Goal: Task Accomplishment & Management: Use online tool/utility

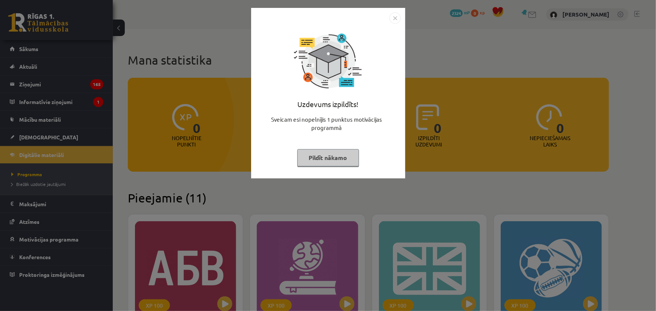
click at [361, 84] on div at bounding box center [327, 61] width 75 height 75
click at [311, 157] on button "Pildīt nākamo" at bounding box center [328, 157] width 62 height 17
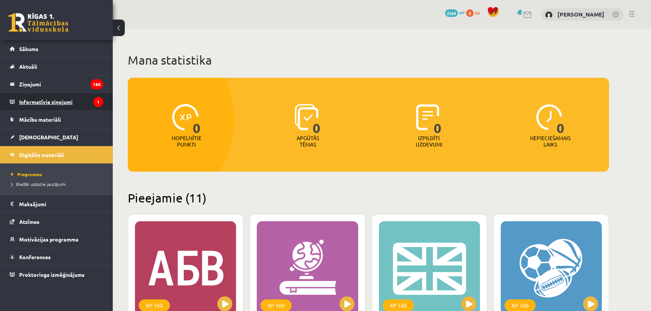
click at [36, 104] on legend "Informatīvie ziņojumi 1" at bounding box center [61, 101] width 84 height 17
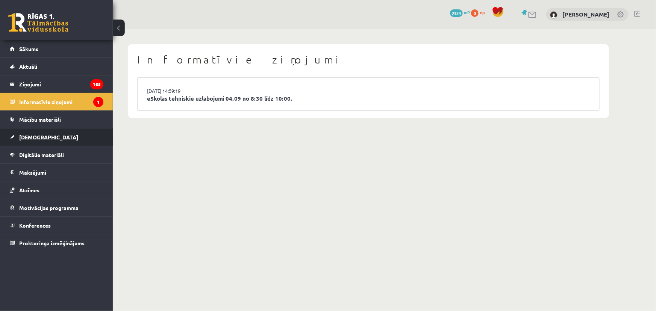
click at [35, 136] on span "[DEMOGRAPHIC_DATA]" at bounding box center [48, 137] width 59 height 7
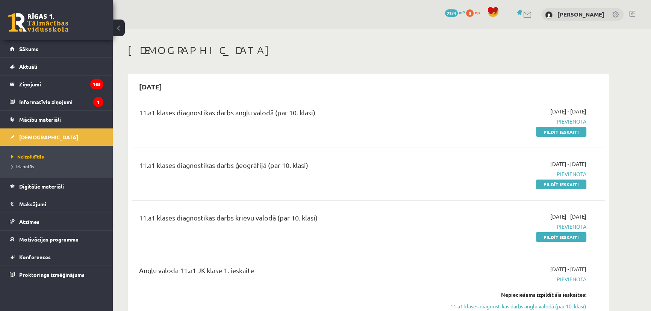
click at [42, 23] on link at bounding box center [38, 22] width 60 height 19
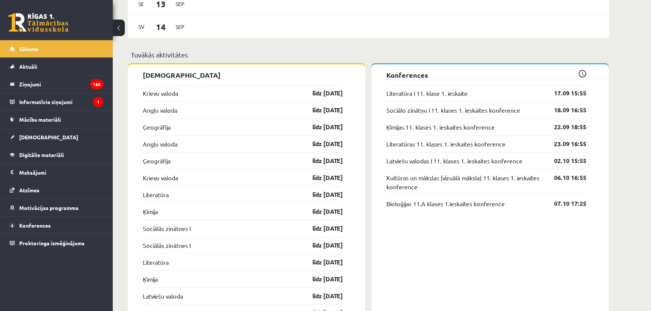
scroll to position [683, 0]
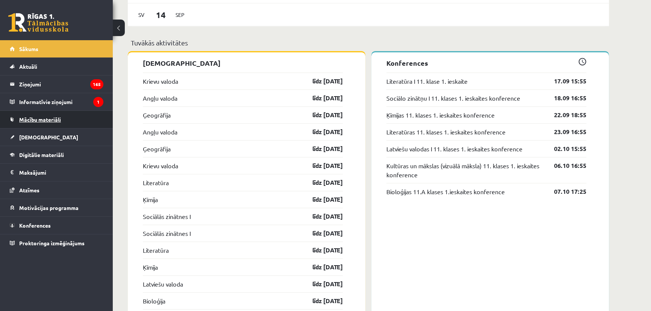
click at [44, 119] on span "Mācību materiāli" at bounding box center [40, 119] width 42 height 7
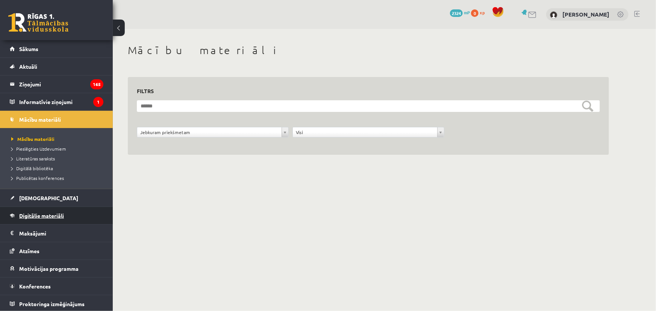
click at [57, 215] on span "Digitālie materiāli" at bounding box center [41, 215] width 45 height 7
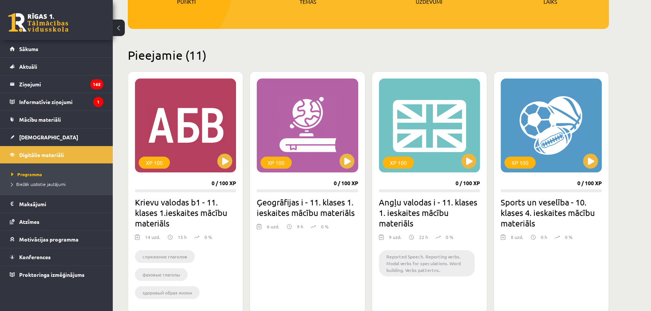
scroll to position [171, 0]
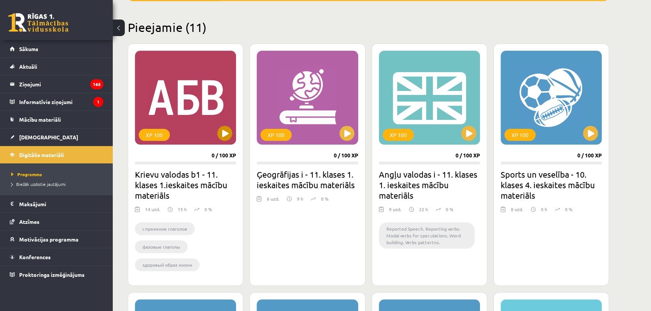
click at [194, 124] on div "XP 100" at bounding box center [185, 98] width 101 height 94
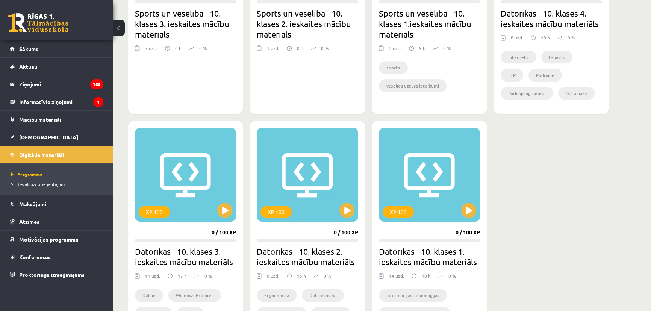
scroll to position [621, 0]
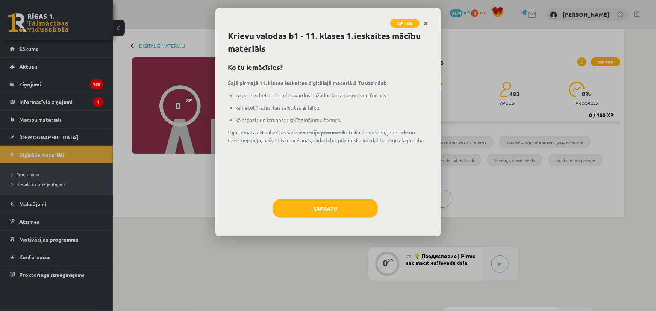
click at [426, 21] on icon "Close" at bounding box center [426, 23] width 4 height 5
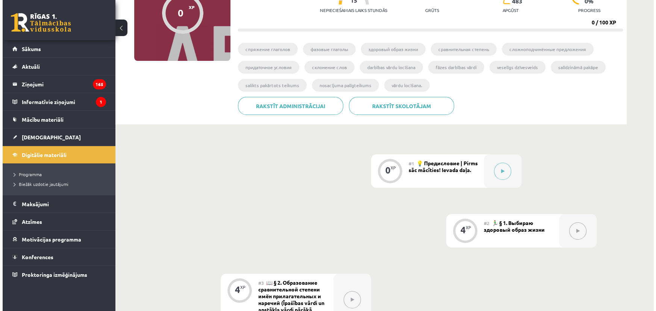
scroll to position [72, 0]
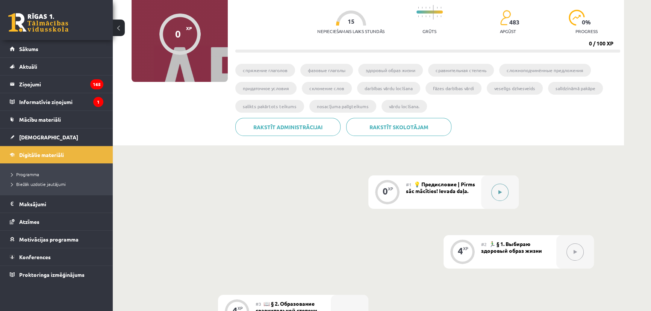
click at [505, 194] on button at bounding box center [499, 192] width 17 height 17
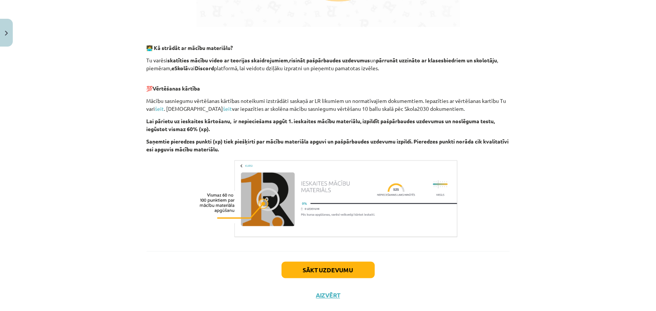
scroll to position [455, 0]
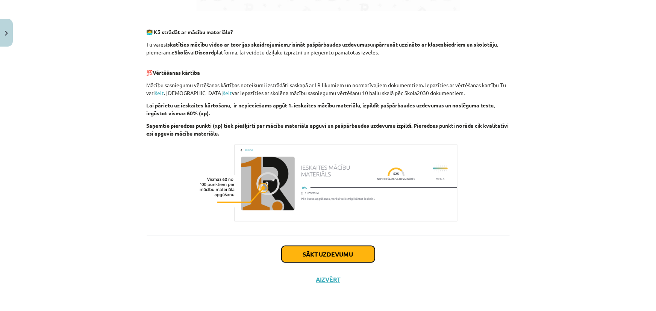
click at [316, 253] on button "Sākt uzdevumu" at bounding box center [327, 254] width 93 height 17
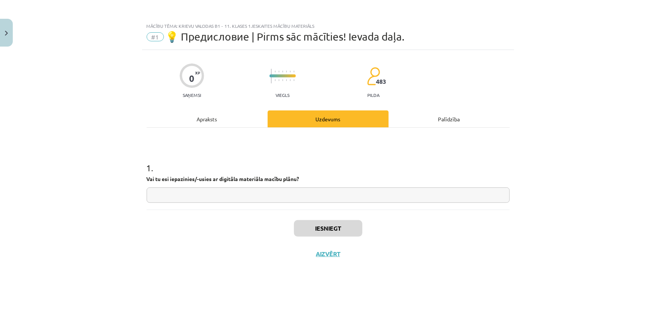
scroll to position [0, 0]
click at [225, 197] on input "text" at bounding box center [328, 195] width 363 height 15
type input "******"
click at [338, 228] on button "Iesniegt" at bounding box center [328, 228] width 68 height 17
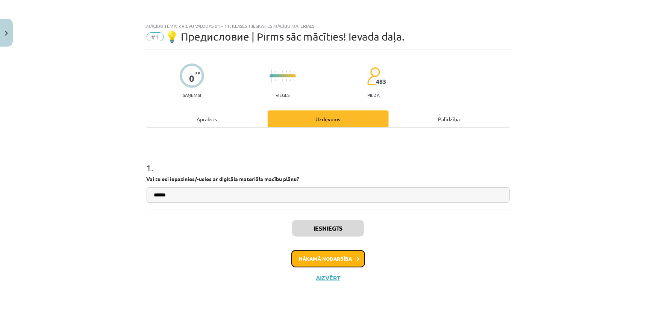
click at [342, 262] on button "Nākamā nodarbība" at bounding box center [328, 258] width 74 height 17
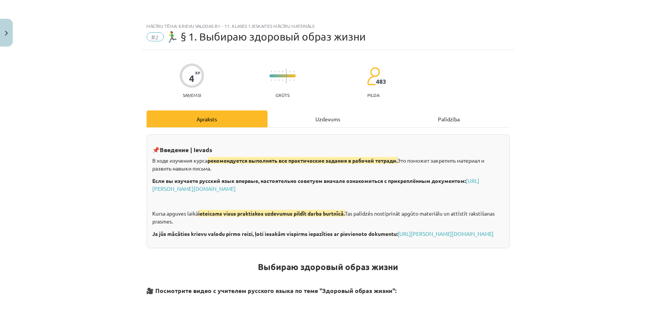
drag, startPoint x: 547, startPoint y: 65, endPoint x: 648, endPoint y: -41, distance: 146.7
drag, startPoint x: 648, startPoint y: -41, endPoint x: 48, endPoint y: 167, distance: 635.2
click at [48, 167] on div "Mācību tēma: Krievu valodas b1 - 11. klases 1.ieskaites mācību materiāls #2 🏃‍♂…" at bounding box center [328, 155] width 656 height 311
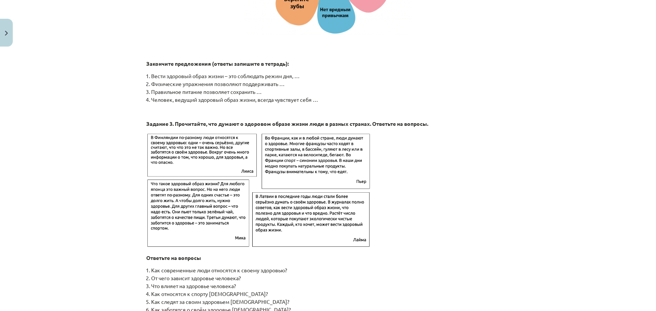
scroll to position [1170, 0]
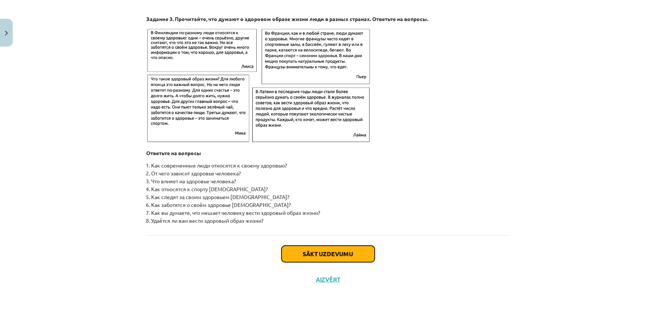
click at [325, 253] on button "Sākt uzdevumu" at bounding box center [327, 254] width 93 height 17
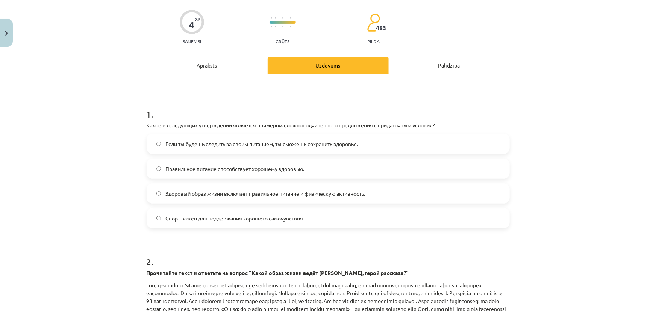
scroll to position [79, 0]
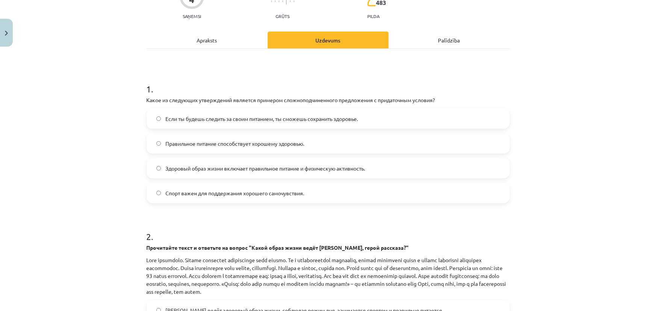
click at [174, 128] on label "Если ты будешь следить за своим питанием, ты сможешь сохранить здоровье." at bounding box center [327, 118] width 361 height 19
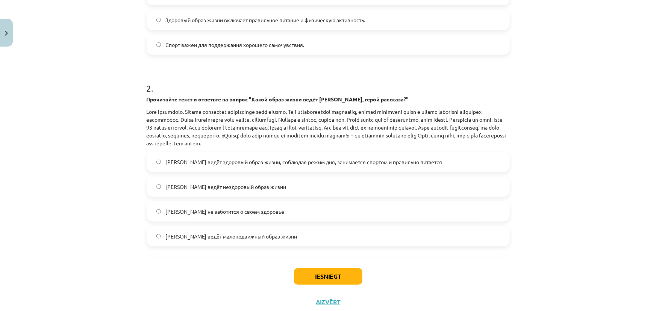
scroll to position [215, 0]
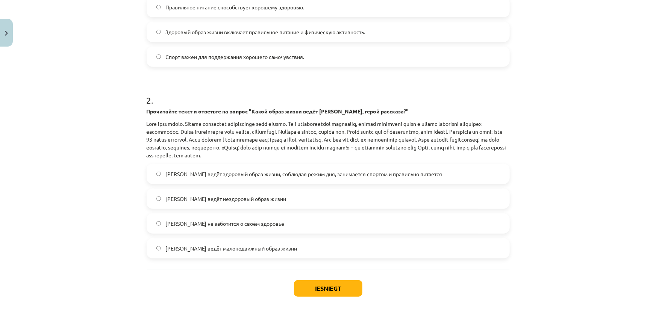
click at [292, 171] on span "Олег ведёт здоровый образ жизни, соблюдая режим дня, занимается спортом и прави…" at bounding box center [303, 174] width 277 height 8
drag, startPoint x: 341, startPoint y: 285, endPoint x: 342, endPoint y: 289, distance: 4.0
click at [342, 286] on button "Iesniegt" at bounding box center [328, 288] width 68 height 17
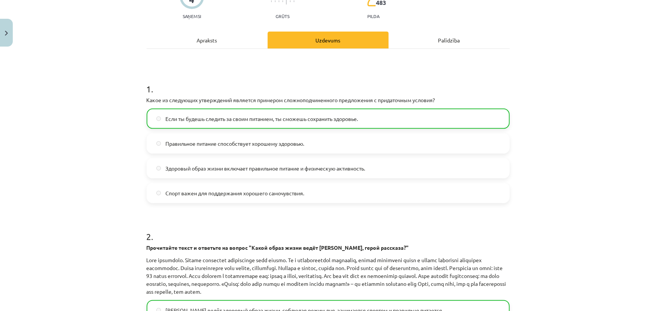
scroll to position [273, 0]
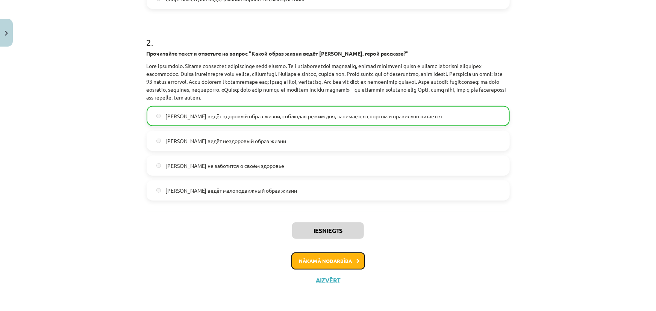
click at [329, 263] on button "Nākamā nodarbība" at bounding box center [328, 261] width 74 height 17
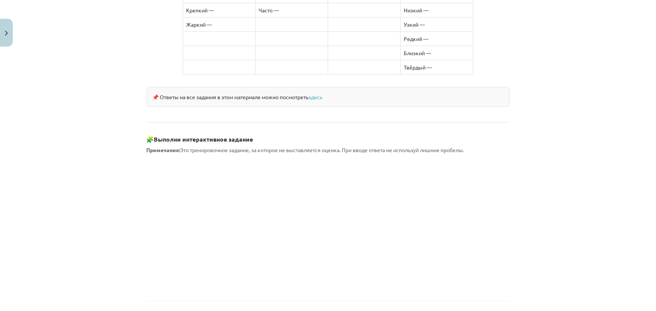
scroll to position [641, 0]
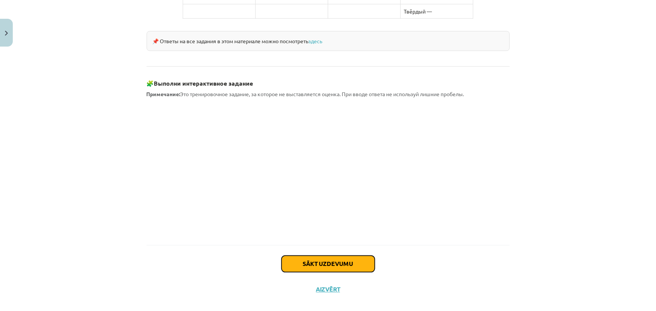
click at [340, 256] on button "Sākt uzdevumu" at bounding box center [327, 264] width 93 height 17
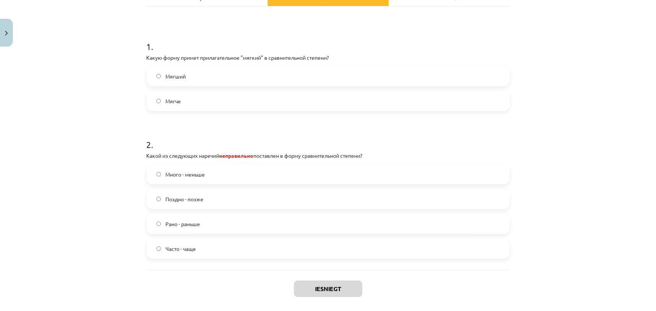
scroll to position [0, 0]
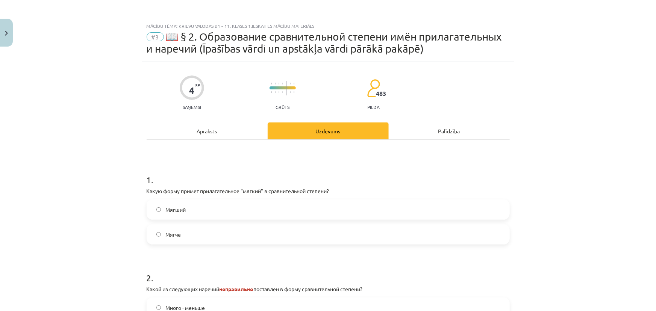
click at [171, 237] on span "Мягче" at bounding box center [172, 235] width 15 height 8
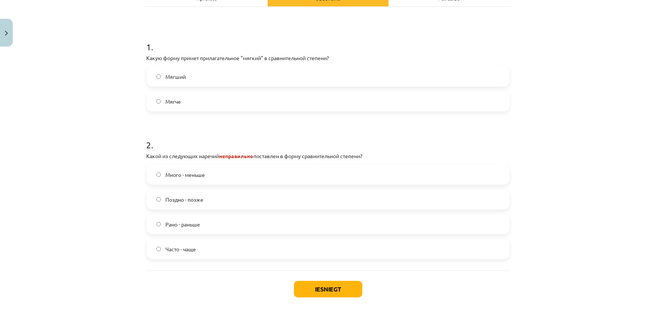
scroll to position [136, 0]
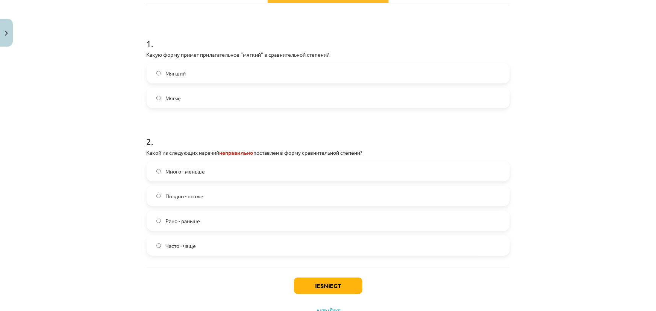
click at [211, 172] on label "Много - меньше" at bounding box center [327, 171] width 361 height 19
click at [338, 285] on button "Iesniegt" at bounding box center [328, 286] width 68 height 17
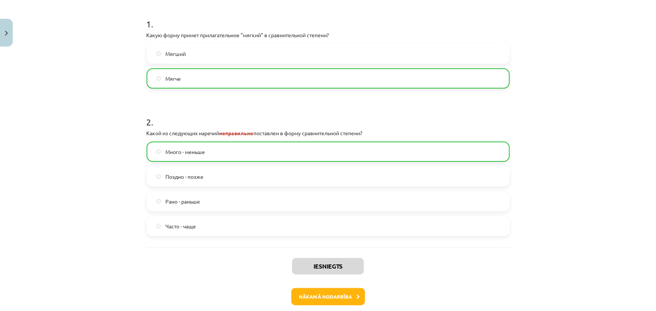
scroll to position [192, 0]
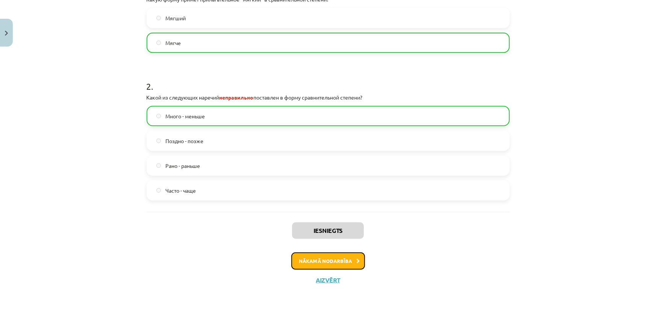
click at [325, 262] on button "Nākamā nodarbība" at bounding box center [328, 261] width 74 height 17
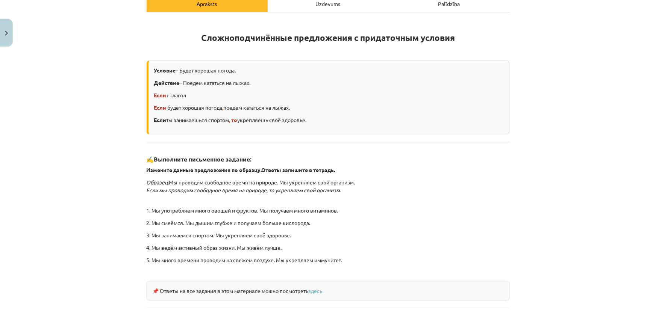
scroll to position [186, 0]
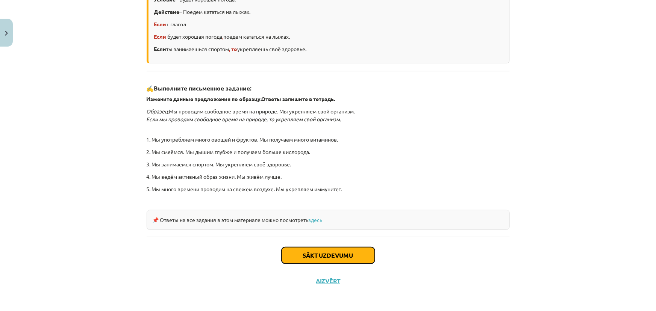
click at [334, 256] on button "Sākt uzdevumu" at bounding box center [327, 255] width 93 height 17
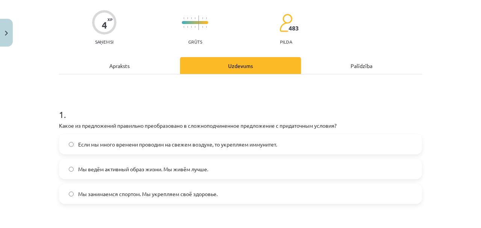
scroll to position [53, 0]
drag, startPoint x: 467, startPoint y: 0, endPoint x: 23, endPoint y: 104, distance: 456.1
click at [23, 104] on div "Mācību tēma: Krievu valodas b1 - 11. klases 1.ieskaites mācību materiāls #4 📖 §…" at bounding box center [240, 114] width 481 height 228
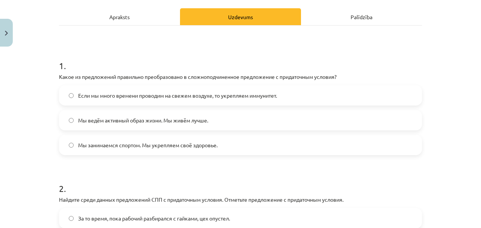
scroll to position [104, 0]
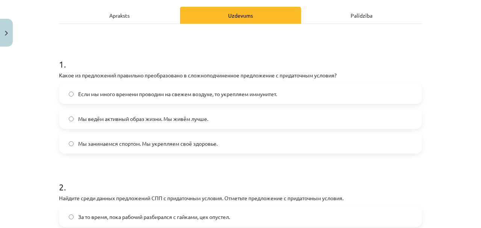
click at [124, 97] on span "Если мы много времени проводим на свежем воздухе, то укрепляем иммунитет." at bounding box center [177, 94] width 199 height 8
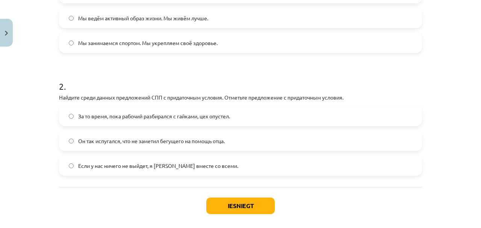
scroll to position [229, 0]
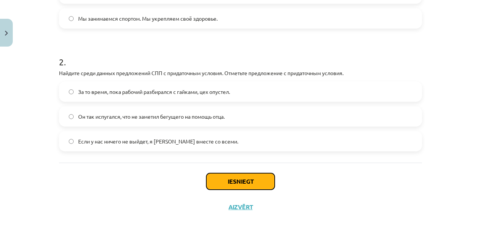
click at [233, 181] on button "Iesniegt" at bounding box center [240, 181] width 68 height 17
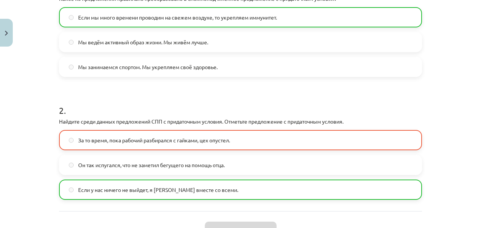
scroll to position [254, 0]
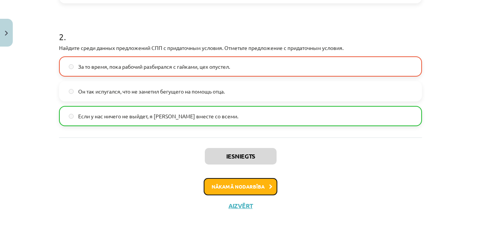
click at [220, 186] on button "Nākamā nodarbība" at bounding box center [241, 186] width 74 height 17
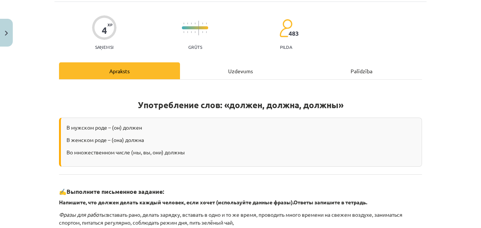
scroll to position [44, 0]
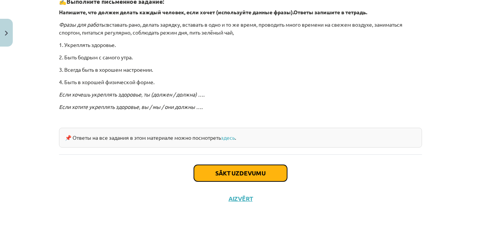
click at [212, 168] on button "Sākt uzdevumu" at bounding box center [240, 173] width 93 height 17
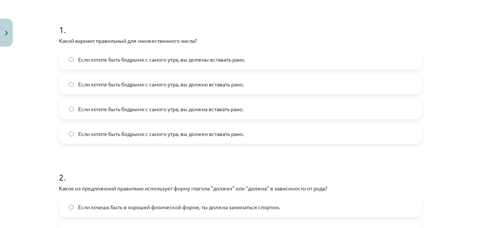
scroll to position [88, 0]
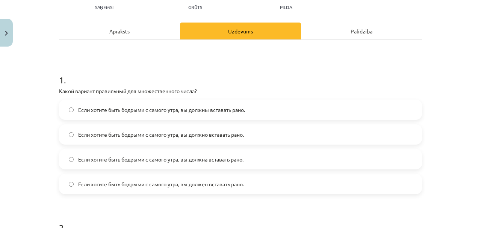
click at [74, 112] on label "Если хотите быть бодрыми с самого утра, вы должны вставать рано." at bounding box center [240, 109] width 361 height 19
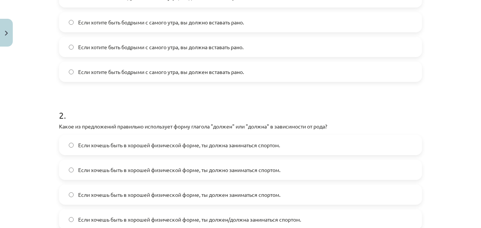
scroll to position [263, 0]
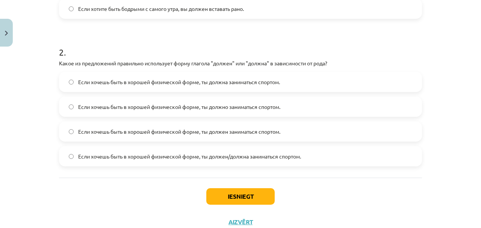
click at [210, 133] on span "Если хочешь быть в хорошей физической форме, ты должен заниматься спортом." at bounding box center [179, 132] width 202 height 8
click at [240, 197] on button "Iesniegt" at bounding box center [240, 196] width 68 height 17
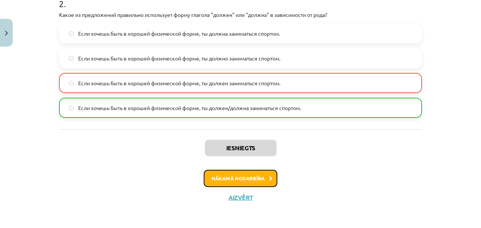
click at [233, 180] on button "Nākamā nodarbība" at bounding box center [241, 178] width 74 height 17
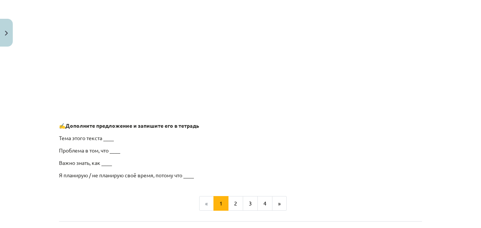
scroll to position [637, 0]
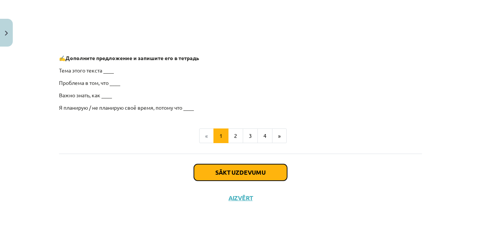
click at [222, 173] on button "Sākt uzdevumu" at bounding box center [240, 172] width 93 height 17
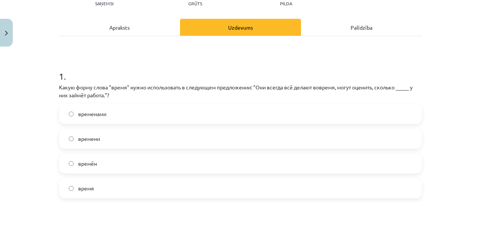
scroll to position [94, 0]
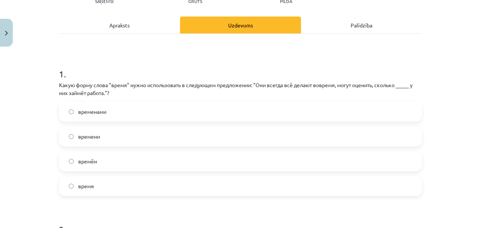
click at [110, 138] on label "времени" at bounding box center [240, 136] width 361 height 19
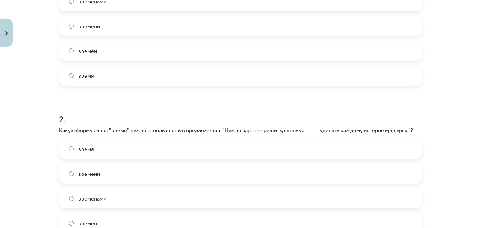
scroll to position [219, 0]
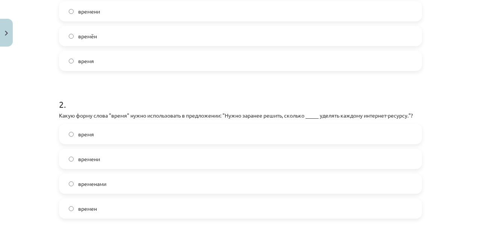
click at [97, 162] on span "времени" at bounding box center [89, 159] width 22 height 8
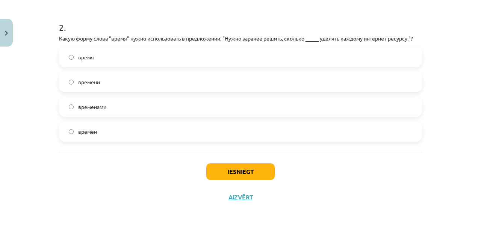
scroll to position [296, 0]
click at [257, 167] on button "Iesniegt" at bounding box center [240, 171] width 68 height 17
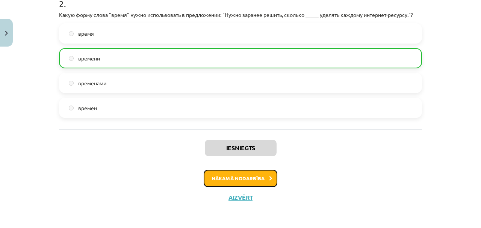
click at [222, 176] on button "Nākamā nodarbība" at bounding box center [241, 178] width 74 height 17
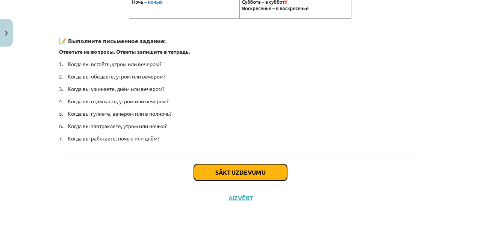
click at [240, 170] on button "Sākt uzdevumu" at bounding box center [240, 172] width 93 height 17
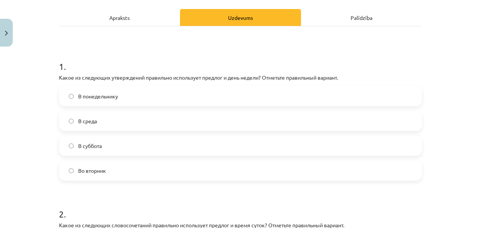
scroll to position [88, 0]
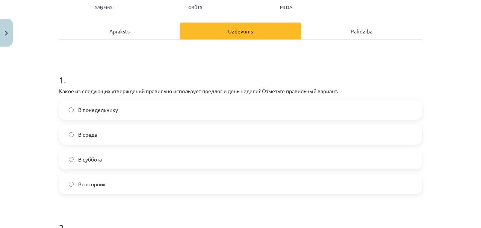
click at [112, 186] on label "Во вторник" at bounding box center [240, 184] width 361 height 19
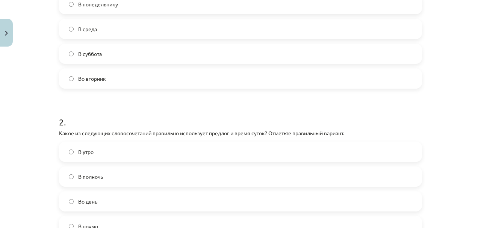
scroll to position [213, 0]
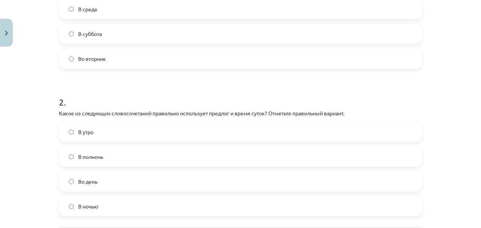
click at [112, 157] on label "В полночь" at bounding box center [240, 156] width 361 height 19
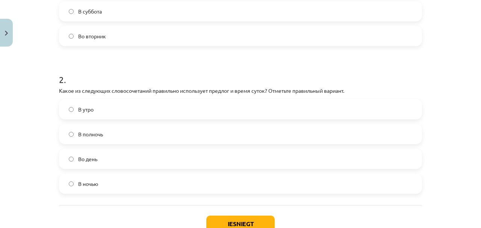
scroll to position [289, 0]
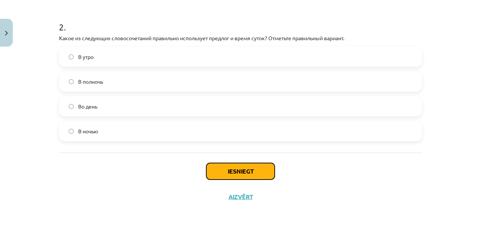
click at [236, 169] on button "Iesniegt" at bounding box center [240, 171] width 68 height 17
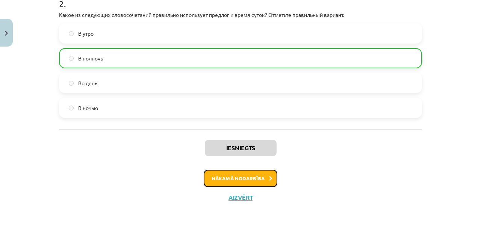
click at [239, 180] on button "Nākamā nodarbība" at bounding box center [241, 178] width 74 height 17
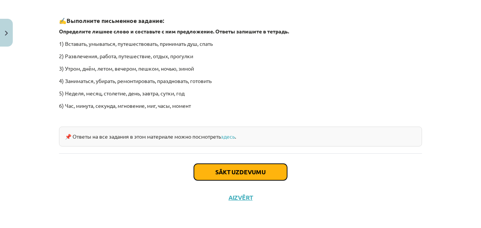
click at [216, 171] on button "Sākt uzdevumu" at bounding box center [240, 172] width 93 height 17
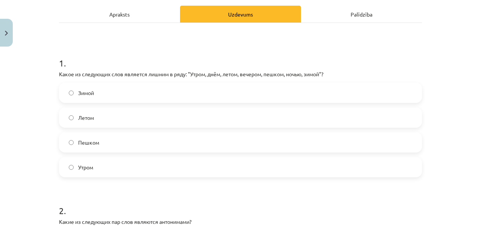
scroll to position [125, 0]
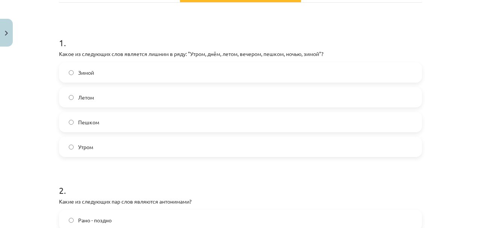
click at [80, 71] on span "Зимой" at bounding box center [86, 73] width 16 height 8
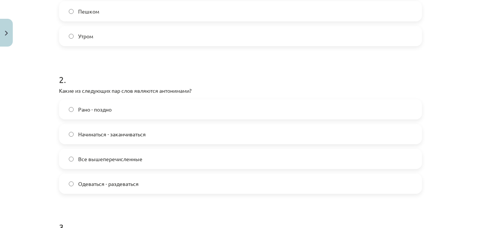
scroll to position [250, 0]
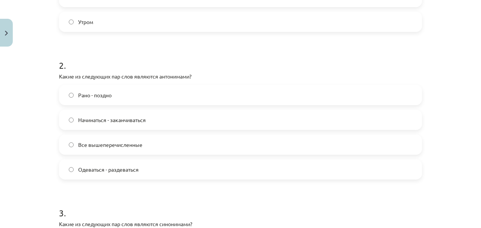
click at [85, 146] on span "Все вышеперечисленные" at bounding box center [110, 145] width 64 height 8
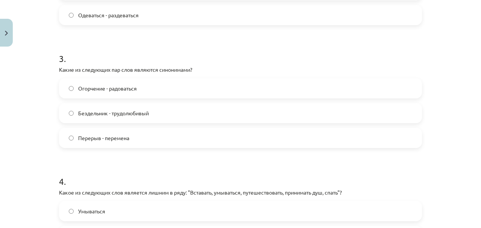
scroll to position [376, 0]
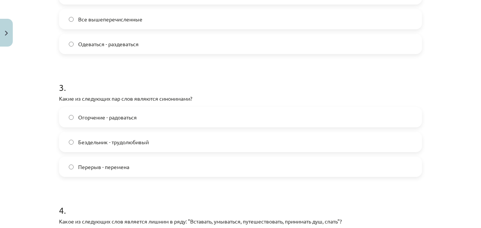
click at [103, 165] on span "Перерыв - перемена" at bounding box center [103, 167] width 51 height 8
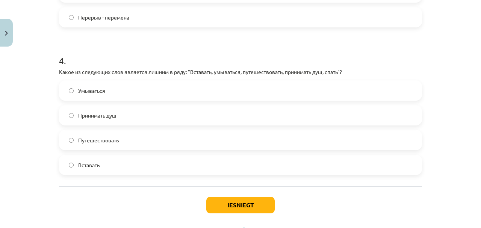
scroll to position [526, 0]
click at [95, 93] on span "Умываться" at bounding box center [91, 90] width 27 height 8
click at [252, 206] on button "Iesniegt" at bounding box center [240, 204] width 68 height 17
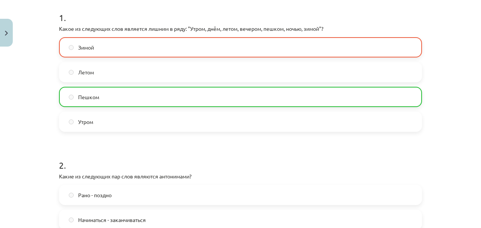
scroll to position [150, 0]
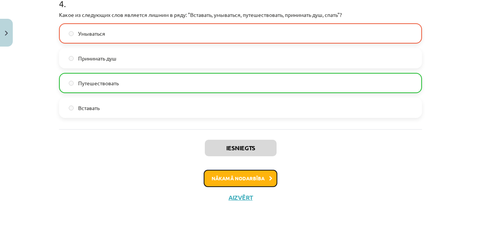
click at [246, 176] on button "Nākamā nodarbība" at bounding box center [241, 178] width 74 height 17
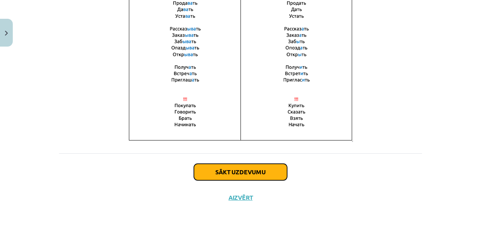
click at [234, 170] on button "Sākt uzdevumu" at bounding box center [240, 172] width 93 height 17
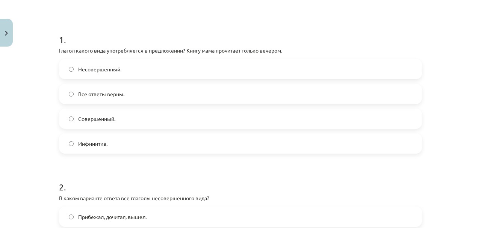
scroll to position [119, 0]
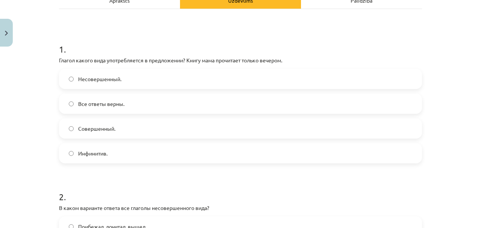
click at [105, 74] on label "Несовершенный." at bounding box center [240, 79] width 361 height 19
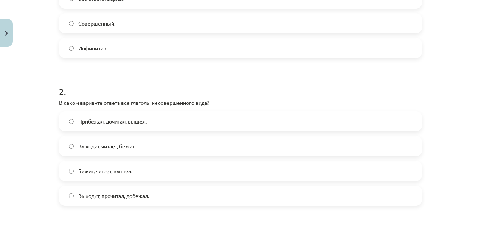
scroll to position [208, 0]
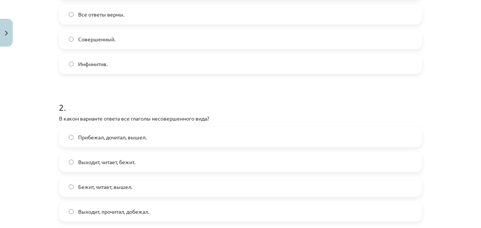
drag, startPoint x: 38, startPoint y: 124, endPoint x: 1, endPoint y: 133, distance: 38.6
click at [1, 133] on div "Mācību tēma: Krievu valodas b1 - 11. klases 1.ieskaites mācību materiāls #9 📖 §…" at bounding box center [240, 114] width 481 height 228
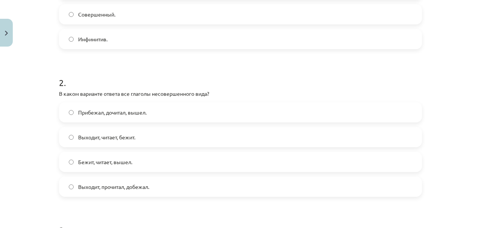
click at [92, 114] on span "Прибежал, дочитал, вышел." at bounding box center [112, 113] width 68 height 8
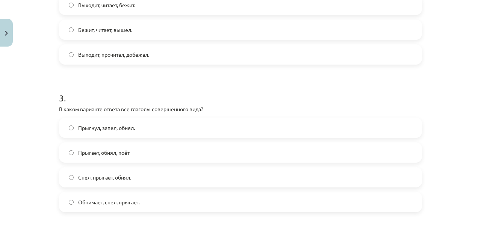
scroll to position [408, 0]
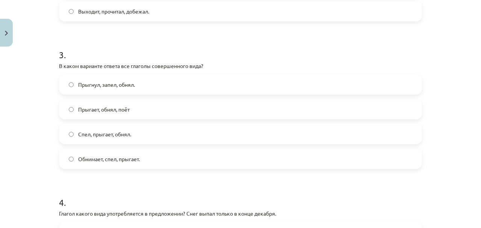
click at [118, 86] on span "Прыгнул, запел, обнял." at bounding box center [106, 85] width 57 height 8
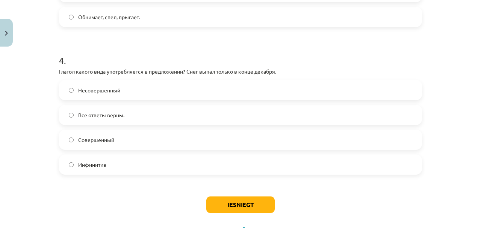
scroll to position [559, 0]
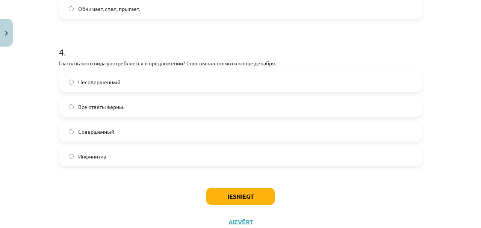
click at [82, 106] on span "Все ответы верны." at bounding box center [101, 107] width 46 height 8
click at [233, 198] on button "Iesniegt" at bounding box center [240, 196] width 68 height 17
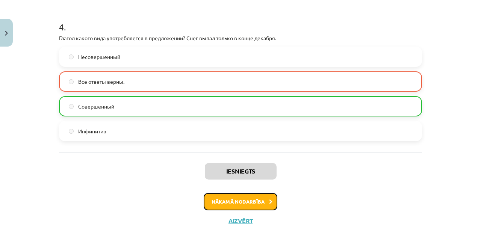
click at [212, 201] on button "Nākamā nodarbība" at bounding box center [241, 201] width 74 height 17
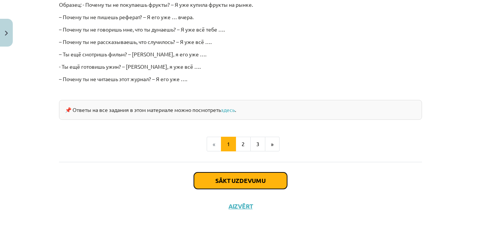
click at [215, 172] on button "Sākt uzdevumu" at bounding box center [240, 180] width 93 height 17
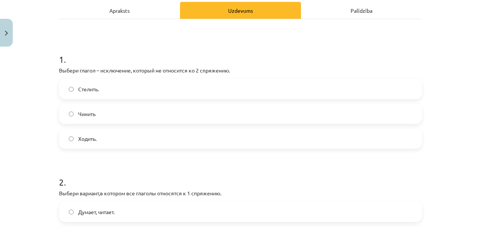
scroll to position [109, 0]
click at [89, 140] on span "Ходить." at bounding box center [87, 139] width 18 height 8
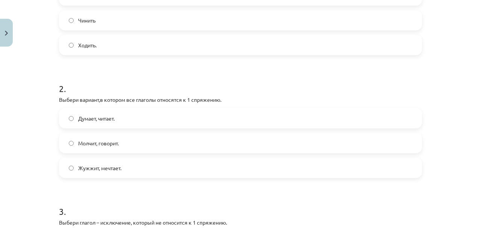
scroll to position [209, 0]
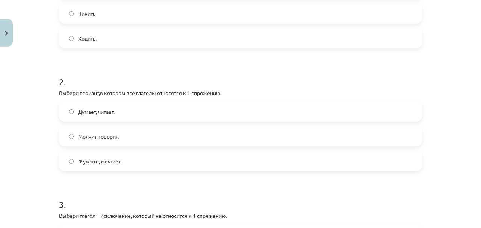
click at [82, 138] on span "Молчит, говорит." at bounding box center [98, 137] width 41 height 8
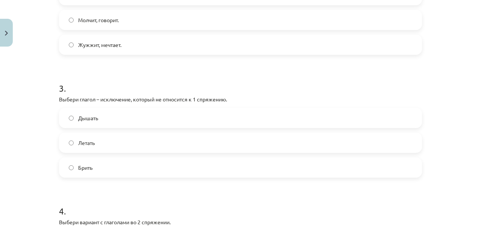
scroll to position [334, 0]
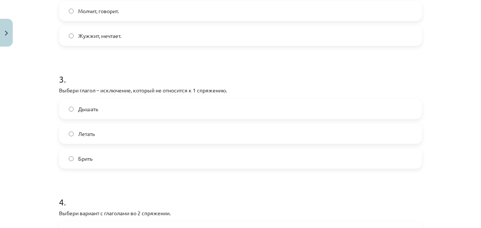
click at [80, 108] on span "Дышать" at bounding box center [88, 109] width 20 height 8
click at [78, 160] on span "Брить" at bounding box center [85, 159] width 14 height 8
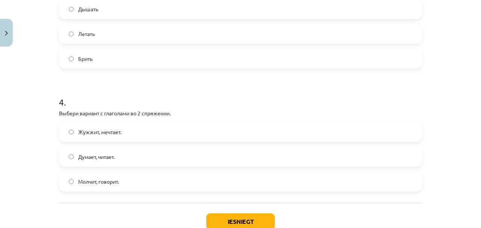
click at [93, 131] on span "Жужжит, мечтает." at bounding box center [99, 132] width 43 height 8
click at [231, 221] on button "Iesniegt" at bounding box center [240, 221] width 68 height 17
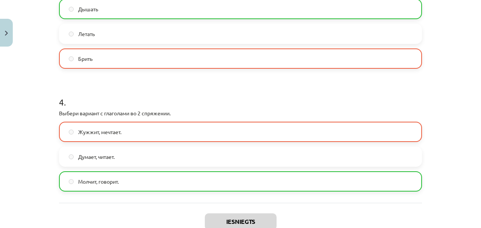
click at [6, 168] on div "Mācību tēma: Krievu valodas b1 - 11. klases 1.ieskaites mācību materiāls #10 📖 …" at bounding box center [240, 114] width 481 height 228
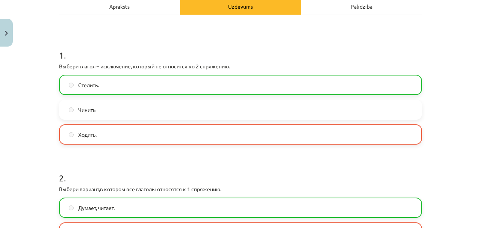
scroll to position [84, 0]
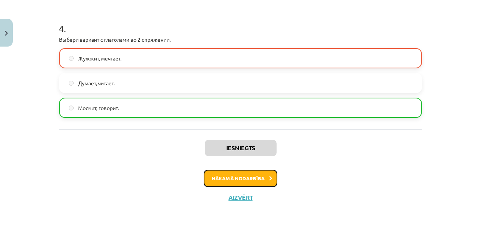
click at [212, 178] on button "Nākamā nodarbība" at bounding box center [241, 178] width 74 height 17
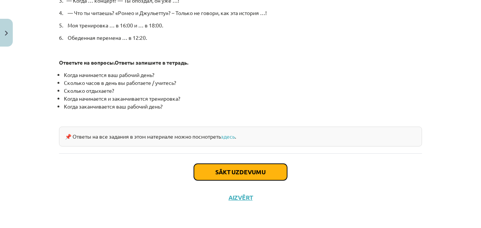
click at [227, 169] on button "Sākt uzdevumu" at bounding box center [240, 172] width 93 height 17
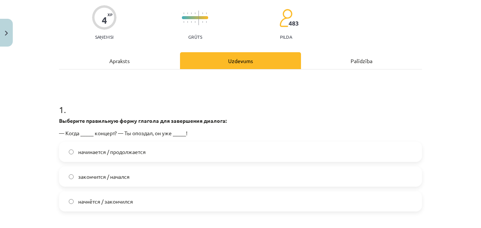
scroll to position [69, 0]
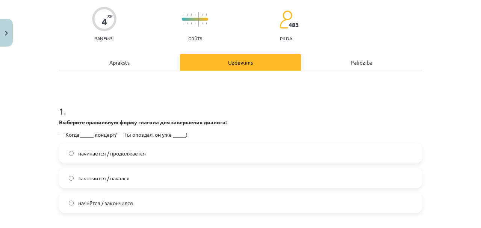
click at [114, 203] on span "начнётся / закончился" at bounding box center [105, 203] width 55 height 8
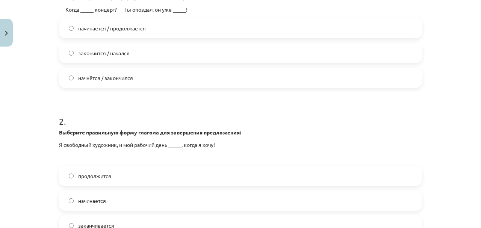
scroll to position [244, 0]
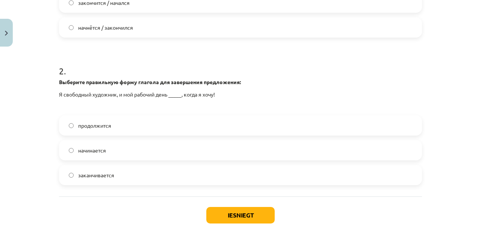
click at [121, 177] on label "заканчивается" at bounding box center [240, 175] width 361 height 19
click at [218, 208] on button "Iesniegt" at bounding box center [240, 215] width 68 height 17
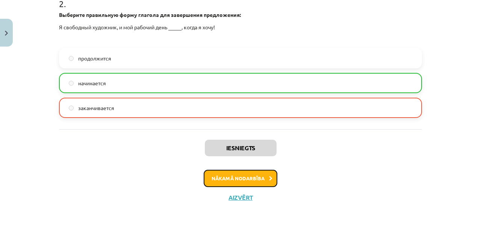
click at [231, 175] on button "Nākamā nodarbība" at bounding box center [241, 178] width 74 height 17
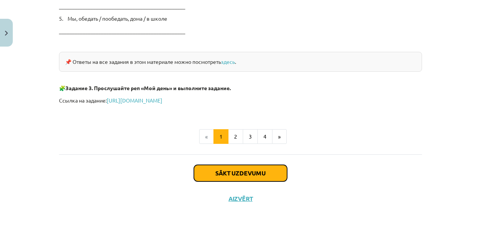
click at [233, 169] on button "Sākt uzdevumu" at bounding box center [240, 173] width 93 height 17
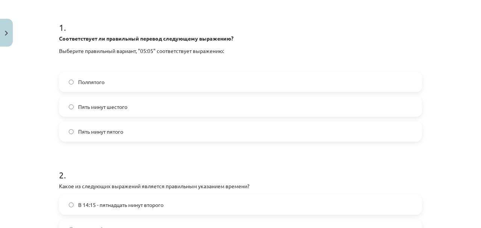
scroll to position [138, 0]
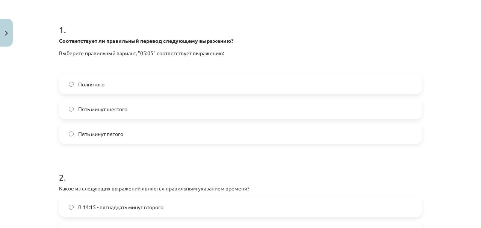
click at [90, 108] on span "Пять минут шестого" at bounding box center [102, 109] width 49 height 8
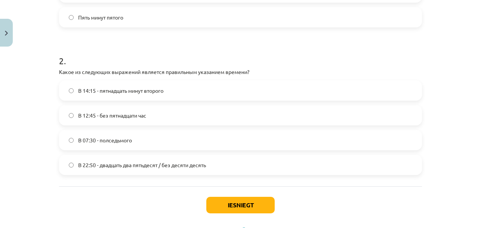
scroll to position [263, 0]
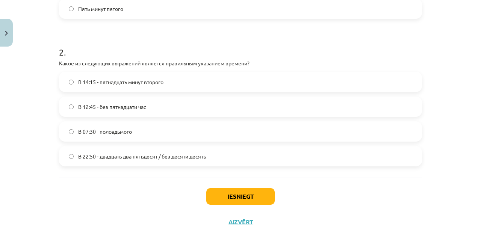
click at [102, 109] on span "В 12:45 - без пятнадцати час" at bounding box center [112, 107] width 68 height 8
click at [251, 190] on button "Iesniegt" at bounding box center [240, 196] width 68 height 17
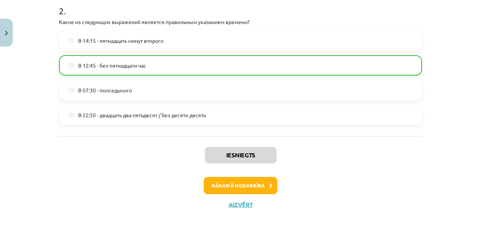
scroll to position [312, 0]
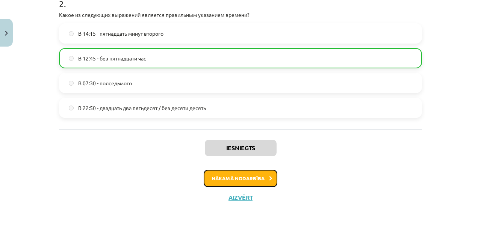
click at [211, 184] on button "Nākamā nodarbība" at bounding box center [241, 178] width 74 height 17
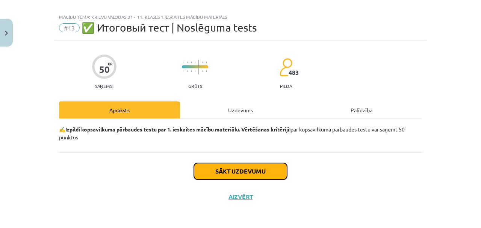
click at [231, 170] on button "Sākt uzdevumu" at bounding box center [240, 171] width 93 height 17
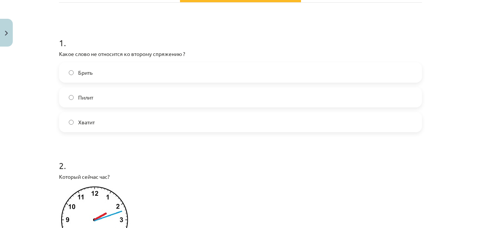
scroll to position [109, 0]
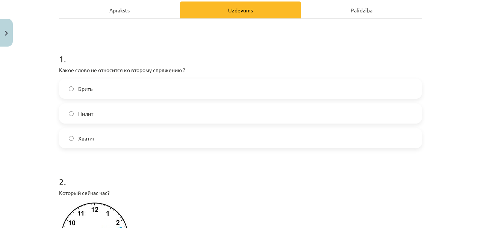
click at [82, 139] on span "Хватит" at bounding box center [86, 139] width 17 height 8
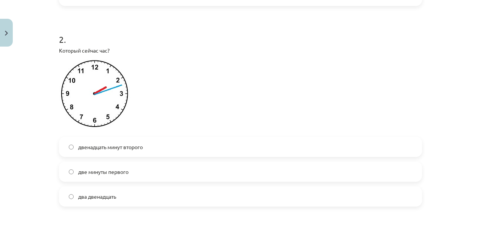
scroll to position [259, 0]
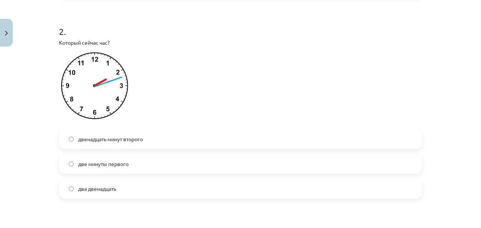
click at [89, 191] on span "два двенадцать" at bounding box center [97, 189] width 38 height 8
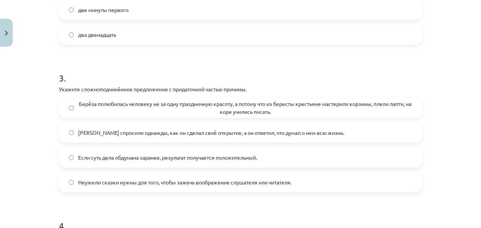
scroll to position [445, 0]
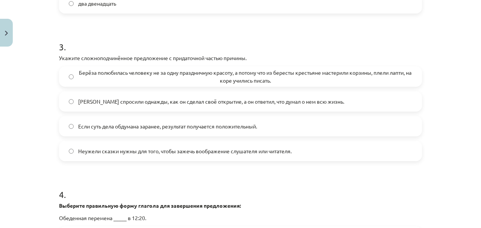
click at [214, 77] on span "Берёза полюбилась человеку не за одну праздничную красоту, а потому что из бере…" at bounding box center [245, 77] width 334 height 16
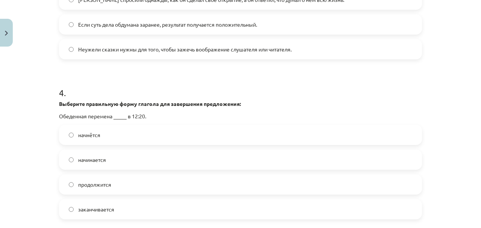
scroll to position [570, 0]
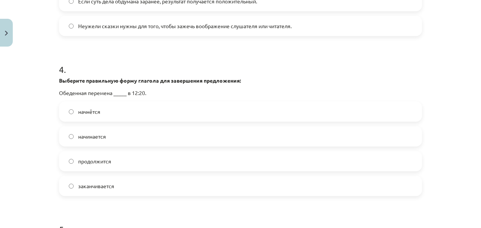
click at [89, 114] on span "начнётся" at bounding box center [89, 112] width 22 height 8
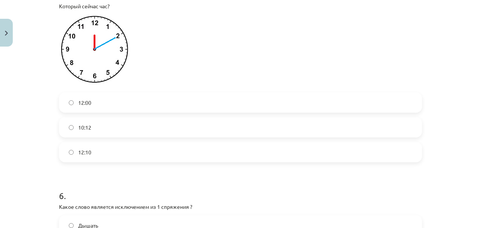
scroll to position [795, 0]
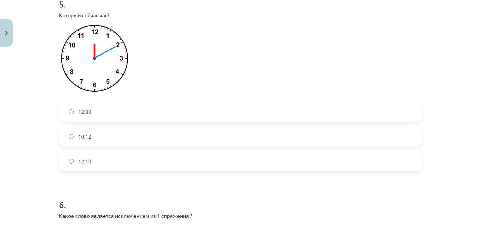
click at [93, 164] on label "12:10" at bounding box center [240, 161] width 361 height 19
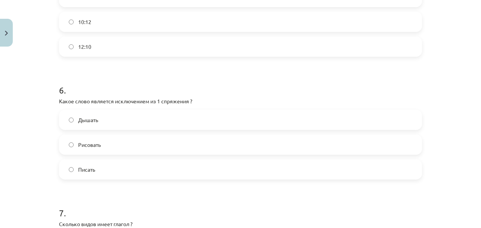
scroll to position [921, 0]
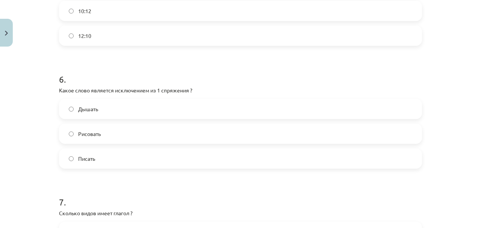
click at [86, 130] on span "Рисовать" at bounding box center [89, 134] width 23 height 8
click at [86, 113] on label "Дышать" at bounding box center [240, 109] width 361 height 19
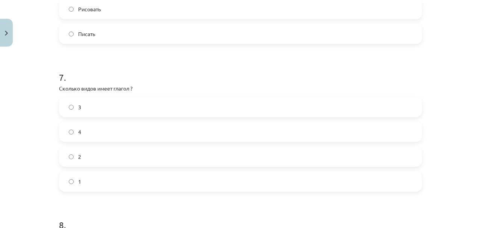
scroll to position [1046, 0]
click at [74, 152] on label "2" at bounding box center [240, 156] width 361 height 19
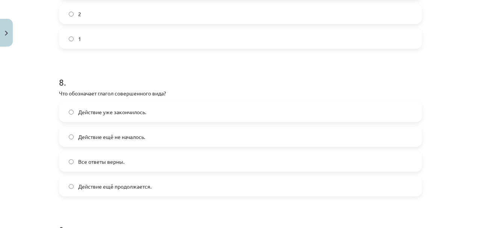
scroll to position [1196, 0]
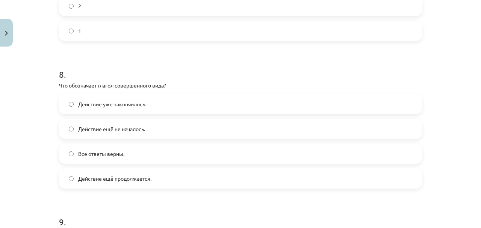
click at [104, 149] on label "Все ответы верны." at bounding box center [240, 153] width 361 height 19
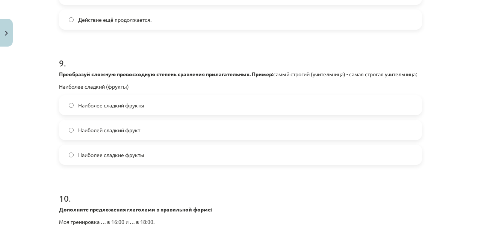
scroll to position [1372, 0]
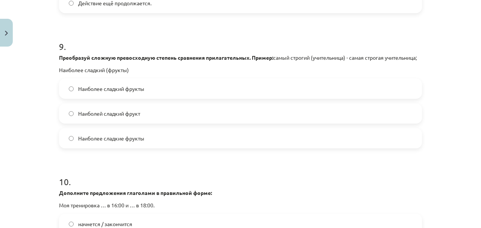
click at [119, 118] on span "Наиболей сладкий фрукт" at bounding box center [109, 114] width 62 height 8
click at [122, 142] on span "Наиболее сладкие фрукты" at bounding box center [111, 139] width 66 height 8
click at [122, 118] on span "Наиболей сладкий фрукт" at bounding box center [109, 114] width 62 height 8
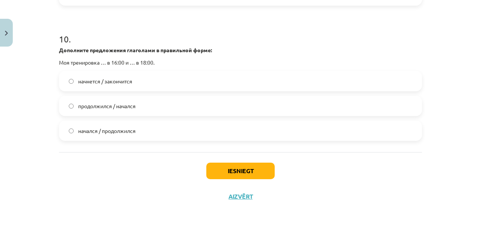
scroll to position [1522, 0]
click at [240, 172] on button "Iesniegt" at bounding box center [240, 171] width 68 height 17
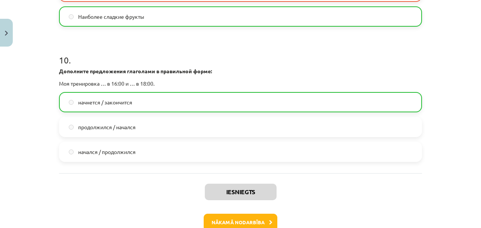
scroll to position [1545, 0]
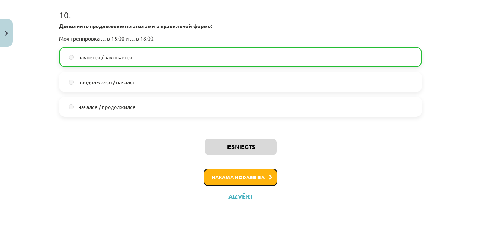
click at [222, 180] on button "Nākamā nodarbība" at bounding box center [241, 177] width 74 height 17
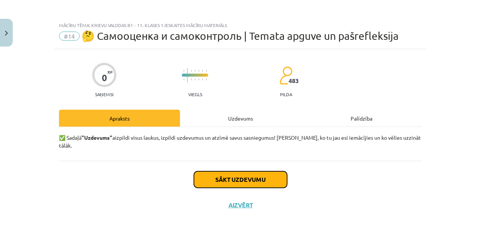
click at [231, 171] on button "Sākt uzdevumu" at bounding box center [240, 179] width 93 height 17
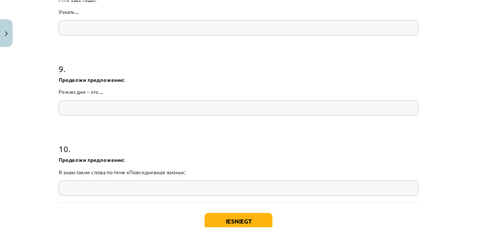
scroll to position [1049, 0]
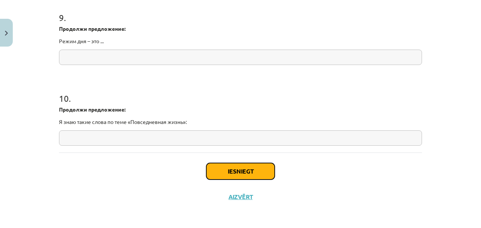
click at [238, 170] on button "Iesniegt" at bounding box center [240, 171] width 68 height 17
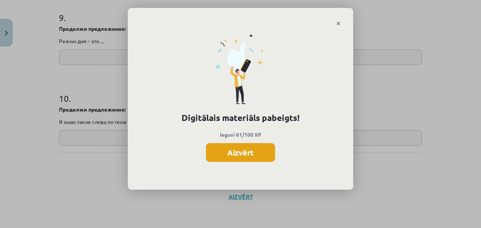
click at [234, 153] on button "Aizvērt" at bounding box center [240, 152] width 69 height 19
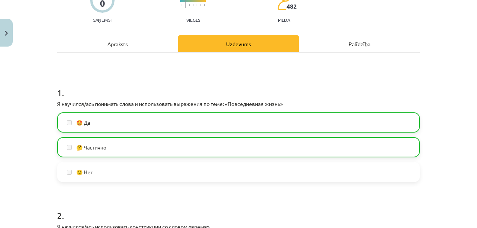
scroll to position [0, 0]
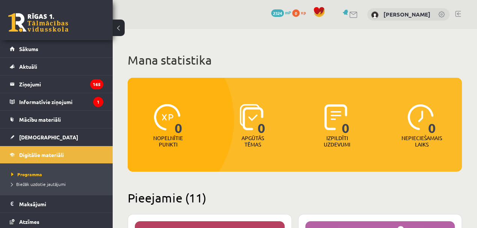
scroll to position [799, 0]
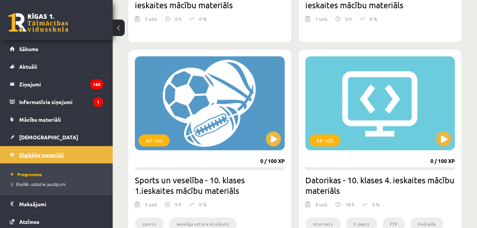
click at [50, 155] on span "Digitālie materiāli" at bounding box center [41, 154] width 45 height 7
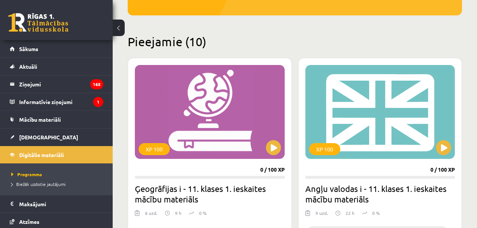
scroll to position [166, 0]
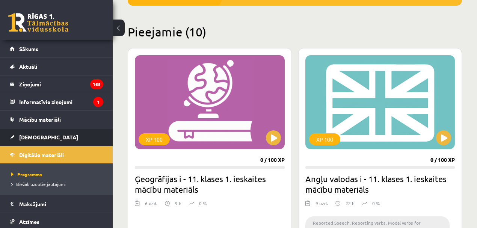
click at [30, 138] on span "[DEMOGRAPHIC_DATA]" at bounding box center [48, 137] width 59 height 7
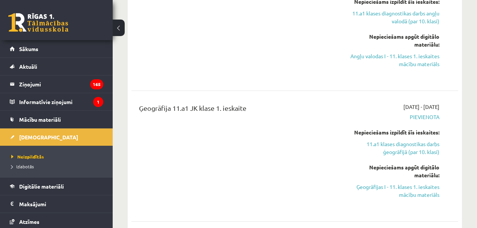
scroll to position [301, 0]
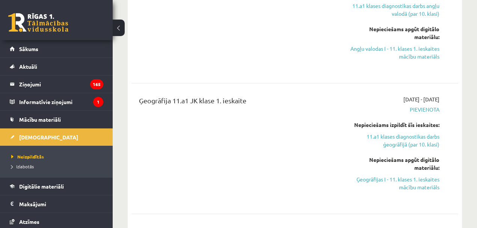
drag, startPoint x: 409, startPoint y: 179, endPoint x: 262, endPoint y: 20, distance: 216.5
click at [409, 179] on link "Ģeogrāfijas I - 11. klases 1. ieskaites mācību materiāls" at bounding box center [393, 183] width 93 height 16
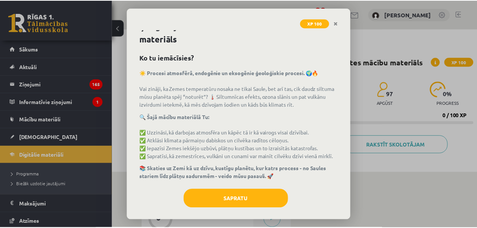
scroll to position [15, 0]
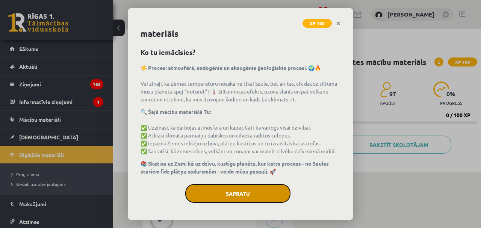
click at [241, 194] on button "Sapratu" at bounding box center [237, 193] width 105 height 19
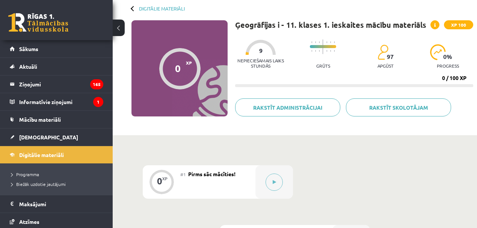
scroll to position [12, 0]
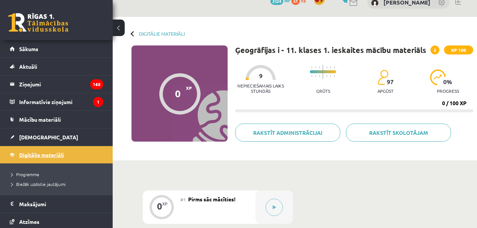
click at [39, 156] on span "Digitālie materiāli" at bounding box center [41, 154] width 45 height 7
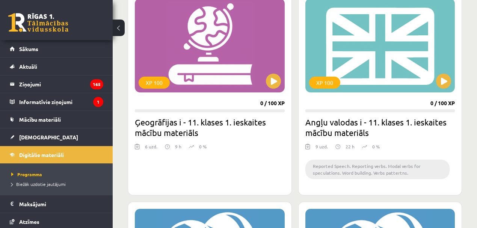
scroll to position [200, 0]
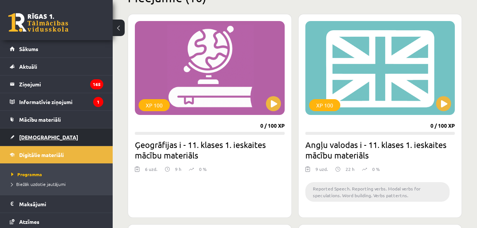
click at [34, 138] on span "[DEMOGRAPHIC_DATA]" at bounding box center [48, 137] width 59 height 7
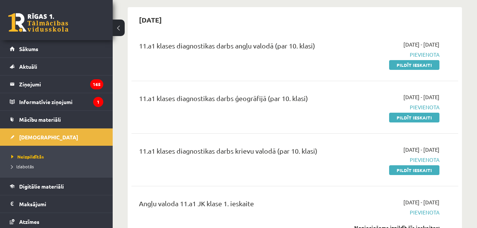
scroll to position [75, 0]
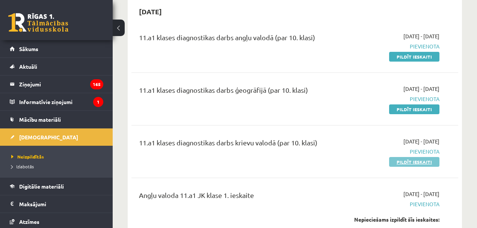
click at [408, 162] on link "Pildīt ieskaiti" at bounding box center [414, 162] width 50 height 10
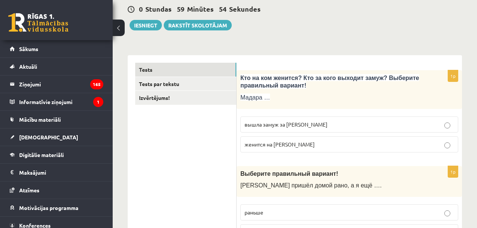
scroll to position [75, 0]
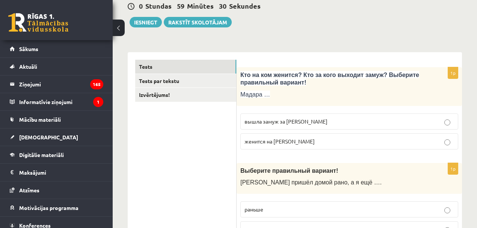
click at [330, 120] on p "вышла замуж за Марка" at bounding box center [350, 122] width 210 height 8
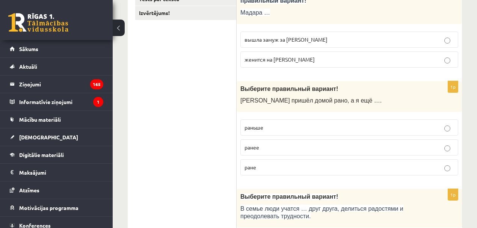
scroll to position [175, 0]
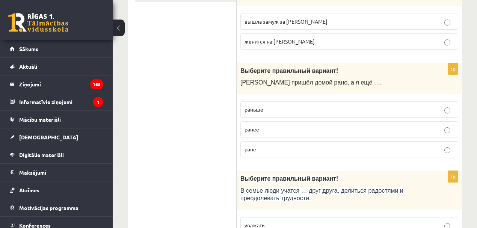
click at [268, 110] on p "раньше" at bounding box center [350, 110] width 210 height 8
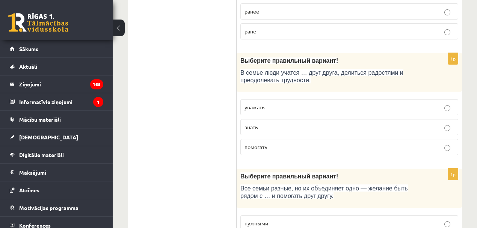
scroll to position [325, 0]
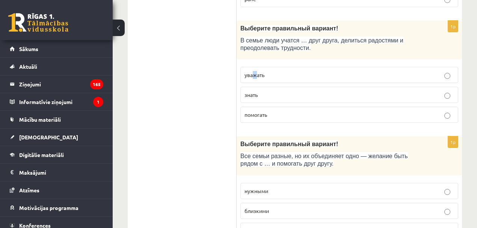
click at [255, 74] on span "уважать" at bounding box center [255, 74] width 20 height 7
click at [292, 72] on p "уважать" at bounding box center [350, 75] width 210 height 8
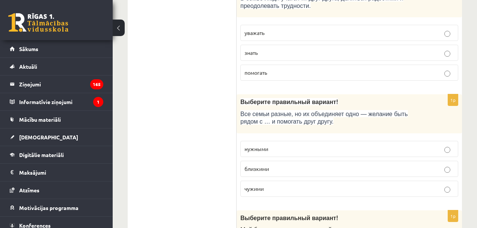
scroll to position [401, 0]
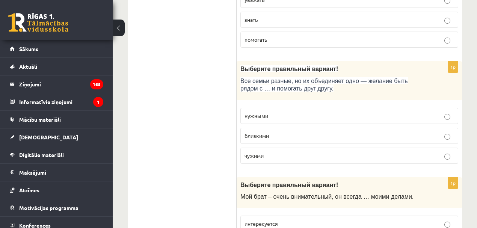
click at [279, 132] on p "близкими" at bounding box center [350, 136] width 210 height 8
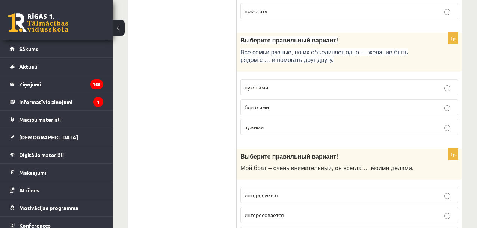
scroll to position [476, 0]
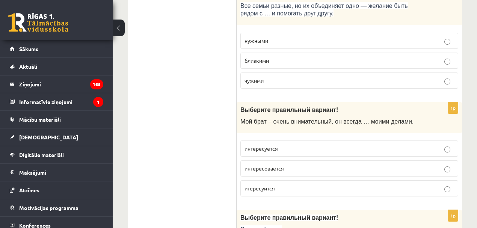
click at [265, 147] on span "интересуется" at bounding box center [261, 148] width 33 height 7
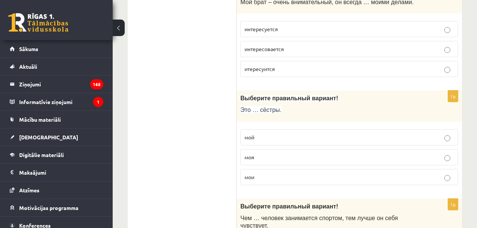
scroll to position [601, 0]
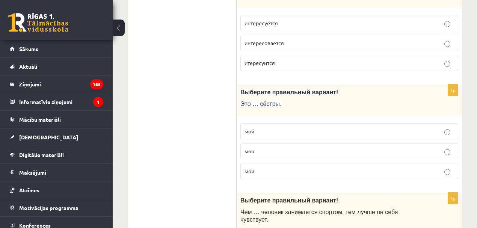
click at [257, 167] on p "мои" at bounding box center [350, 171] width 210 height 8
click at [256, 129] on p "мой" at bounding box center [350, 131] width 210 height 8
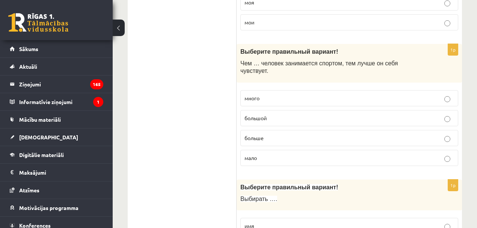
scroll to position [752, 0]
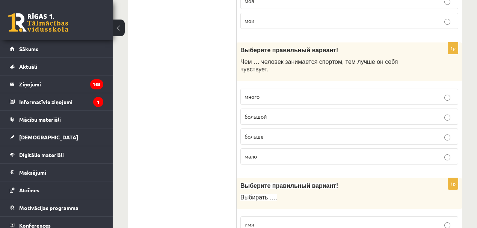
click at [271, 133] on p "больше" at bounding box center [350, 137] width 210 height 8
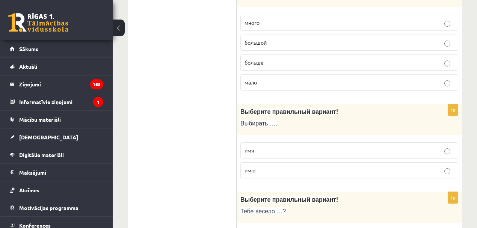
scroll to position [827, 0]
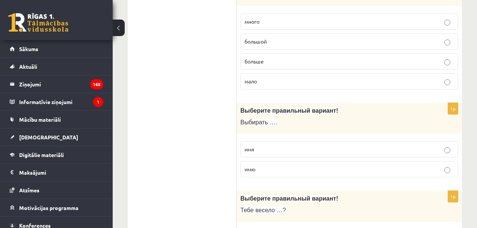
click at [274, 145] on p "имя" at bounding box center [350, 149] width 210 height 8
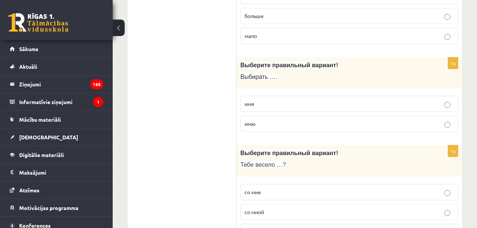
scroll to position [927, 0]
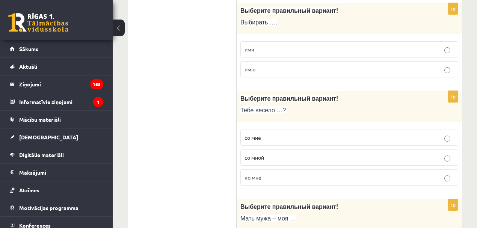
click at [260, 154] on span "со мной" at bounding box center [255, 157] width 20 height 7
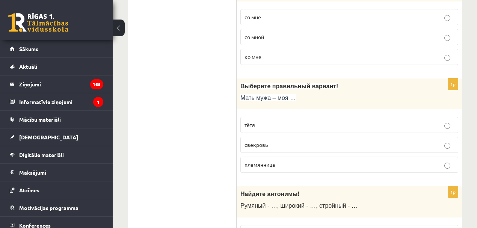
scroll to position [1052, 0]
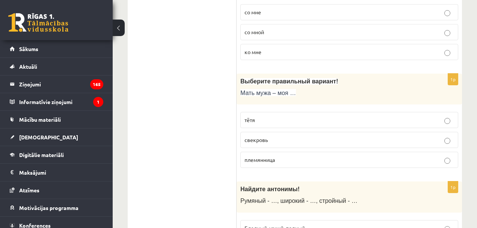
click at [253, 136] on span "свекровь" at bounding box center [256, 139] width 23 height 7
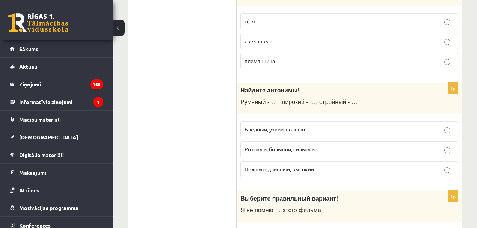
scroll to position [1152, 0]
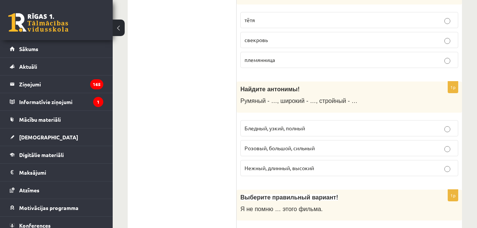
click at [280, 125] on span "Бледный, узкий, полный" at bounding box center [275, 128] width 60 height 7
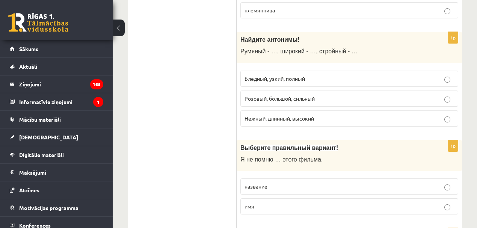
scroll to position [1252, 0]
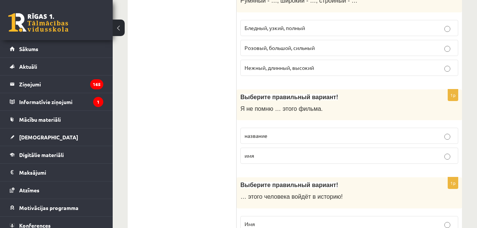
click at [287, 132] on p "название" at bounding box center [350, 136] width 210 height 8
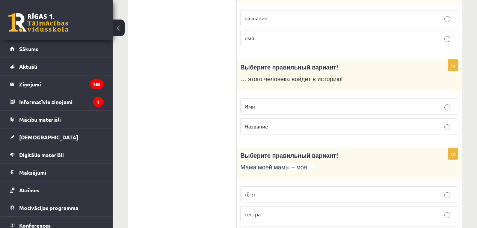
scroll to position [1378, 0]
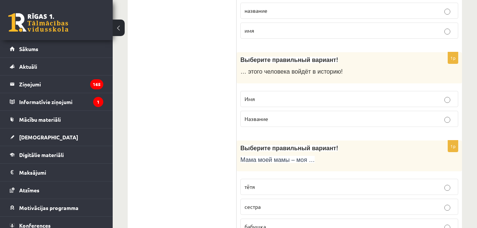
click at [275, 95] on p "Имя" at bounding box center [350, 99] width 210 height 8
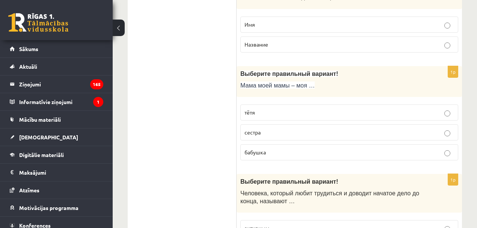
scroll to position [1453, 0]
click at [268, 148] on p "бабушка" at bounding box center [350, 152] width 210 height 8
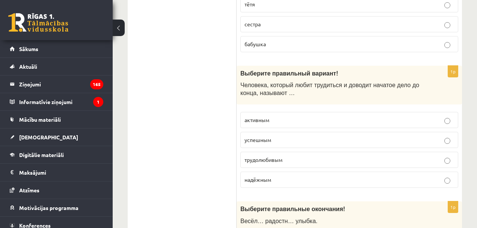
scroll to position [1578, 0]
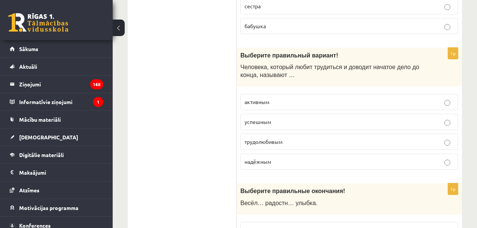
click at [264, 138] on span "трудолюбивым" at bounding box center [264, 141] width 38 height 7
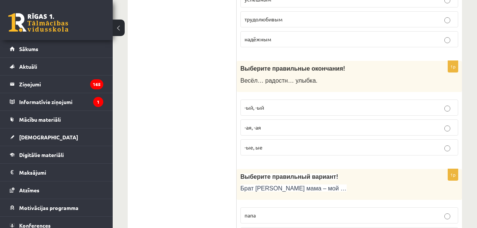
scroll to position [1703, 0]
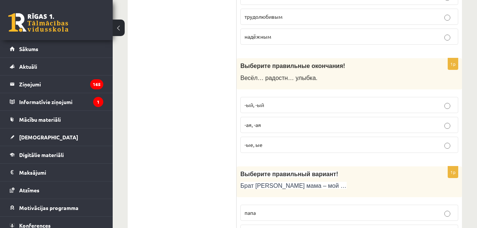
click at [248, 121] on span "-ая, -ая" at bounding box center [253, 124] width 17 height 7
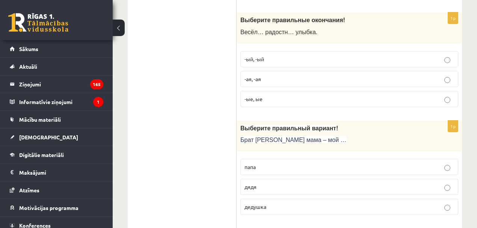
scroll to position [1804, 0]
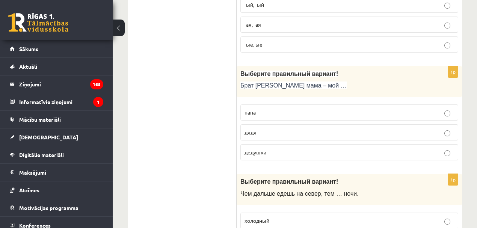
click at [262, 129] on p "дядя" at bounding box center [350, 133] width 210 height 8
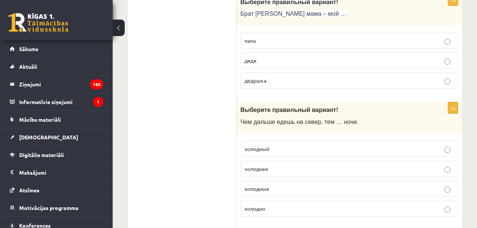
scroll to position [1904, 0]
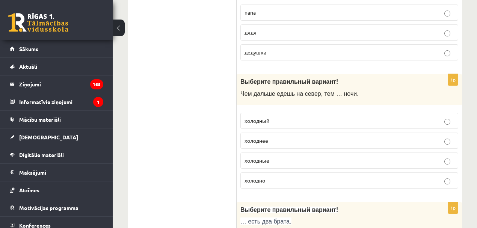
click at [276, 137] on p "холоднее" at bounding box center [350, 141] width 210 height 8
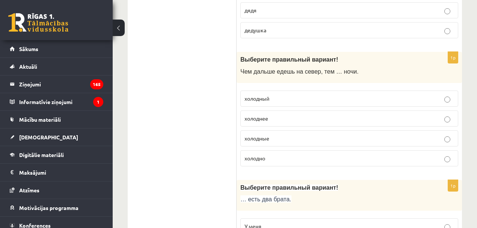
scroll to position [2004, 0]
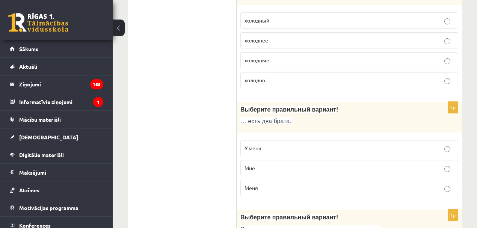
click at [272, 144] on p "У меня" at bounding box center [350, 148] width 210 height 8
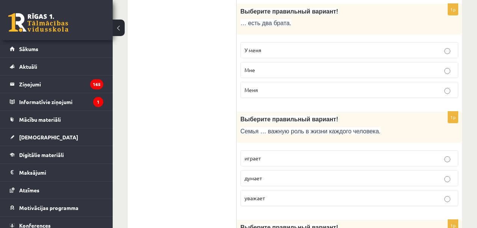
scroll to position [2104, 0]
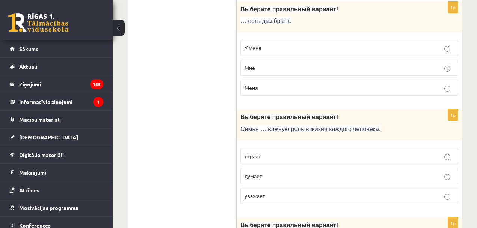
click at [283, 152] on p "играет" at bounding box center [350, 156] width 210 height 8
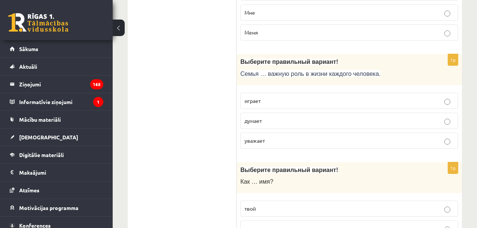
scroll to position [2204, 0]
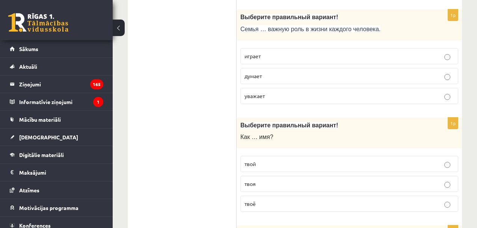
click at [266, 200] on p "твоё" at bounding box center [350, 204] width 210 height 8
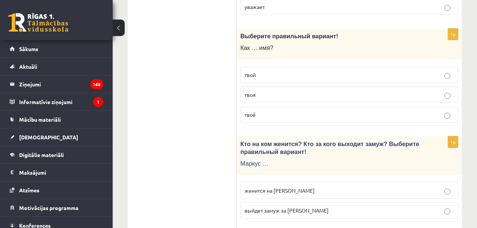
scroll to position [2305, 0]
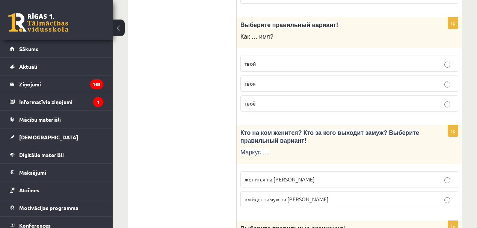
click at [274, 176] on span "женится на Агнии" at bounding box center [280, 179] width 70 height 7
click at [260, 196] on span "выйдет замуж за Агнию" at bounding box center [287, 199] width 84 height 7
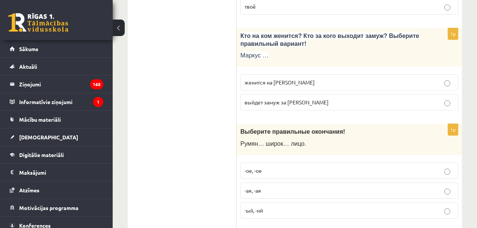
scroll to position [2405, 0]
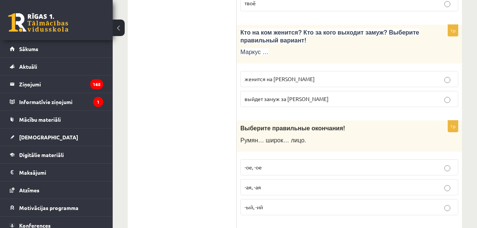
click at [257, 164] on span "-ое, -ое" at bounding box center [253, 167] width 17 height 7
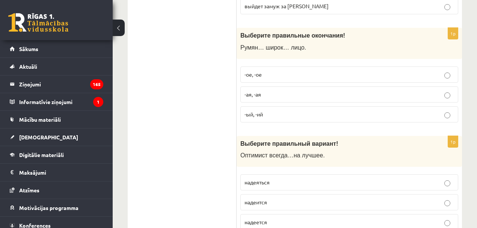
scroll to position [2502, 0]
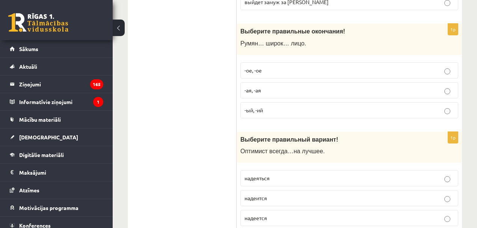
click at [256, 175] on span "надеяться" at bounding box center [257, 178] width 25 height 7
click at [262, 215] on span "надеется" at bounding box center [256, 218] width 23 height 7
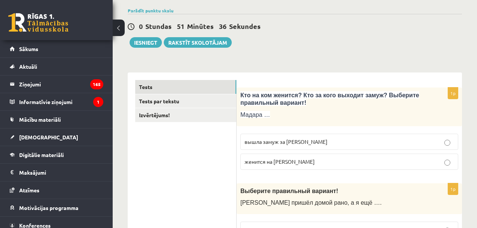
scroll to position [47, 0]
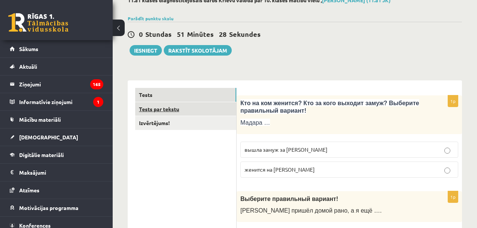
click at [179, 109] on link "Tests par tekstu" at bounding box center [185, 109] width 101 height 14
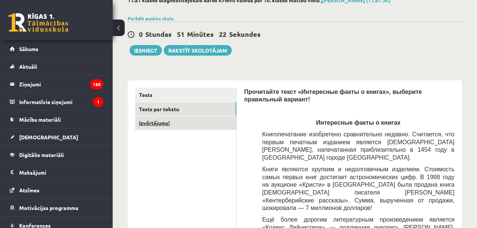
click at [163, 122] on link "Izvērtējums!" at bounding box center [185, 123] width 101 height 14
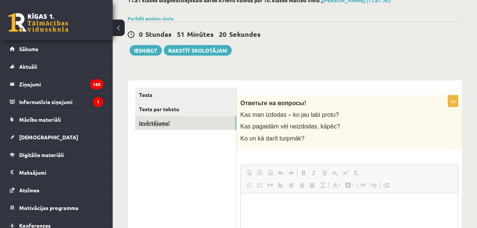
scroll to position [0, 0]
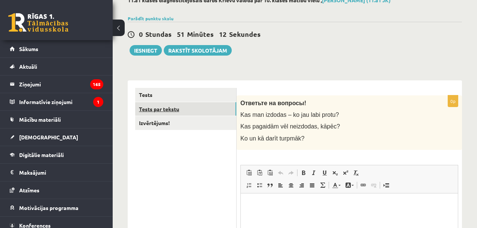
click at [172, 105] on link "Tests par tekstu" at bounding box center [185, 109] width 101 height 14
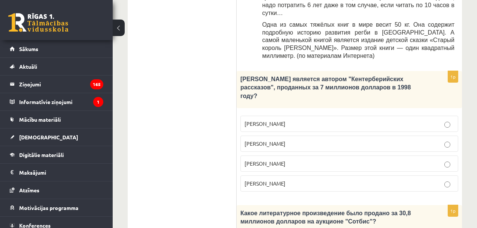
scroll to position [501, 0]
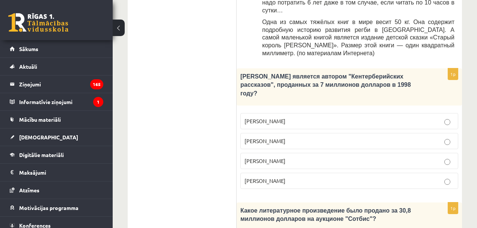
click at [268, 157] on span "Джефри Чосер" at bounding box center [265, 160] width 41 height 7
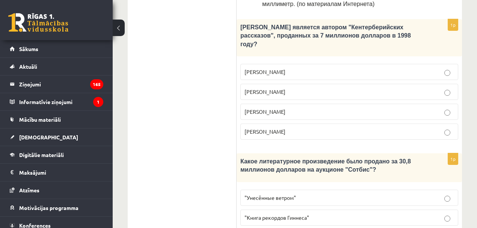
scroll to position [576, 0]
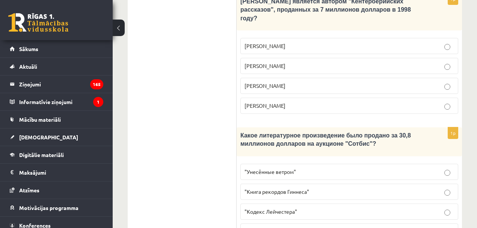
click at [271, 208] on span ""Кодекс Лейчестера"" at bounding box center [271, 211] width 53 height 7
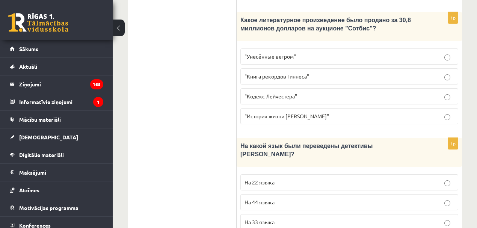
scroll to position [701, 0]
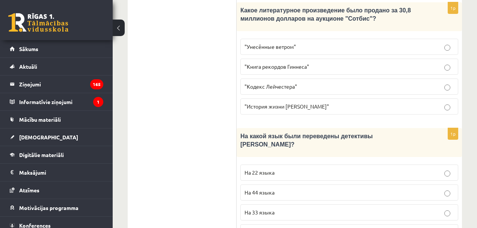
click at [250, 189] on span "На 44 языка" at bounding box center [260, 192] width 30 height 7
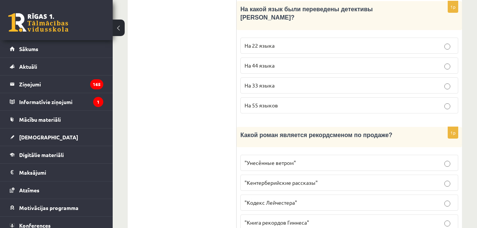
scroll to position [866, 0]
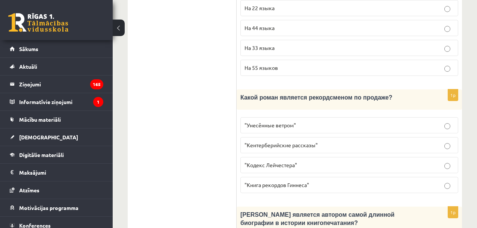
click at [322, 121] on p ""Унесённые ветром"" at bounding box center [350, 125] width 210 height 8
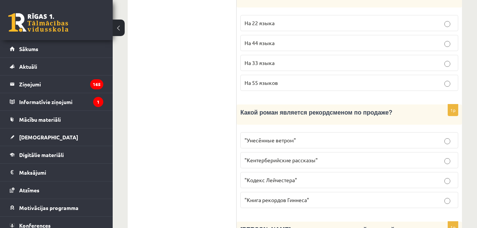
scroll to position [916, 0]
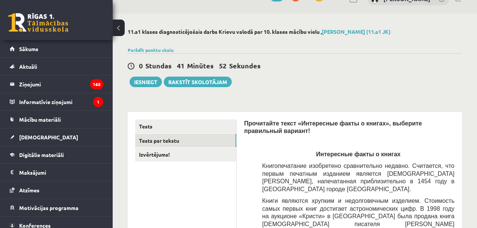
scroll to position [14, 0]
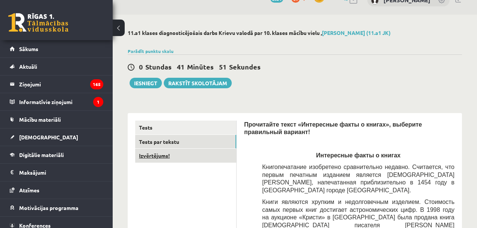
click at [157, 159] on link "Izvērtējums!" at bounding box center [185, 156] width 101 height 14
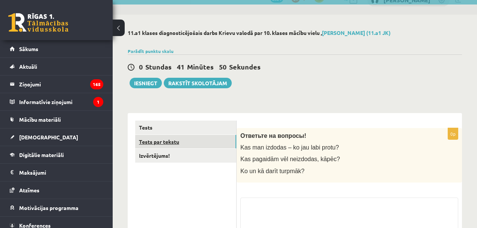
click at [165, 141] on link "Tests par tekstu" at bounding box center [185, 142] width 101 height 14
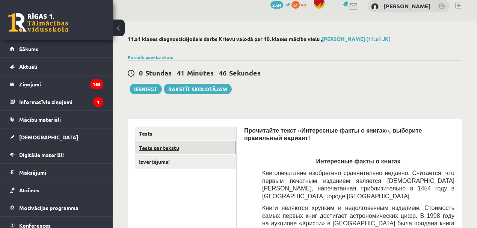
scroll to position [0, 0]
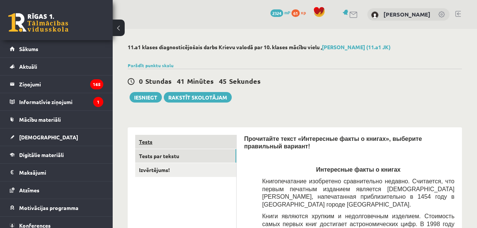
click at [165, 145] on link "Tests" at bounding box center [185, 142] width 101 height 14
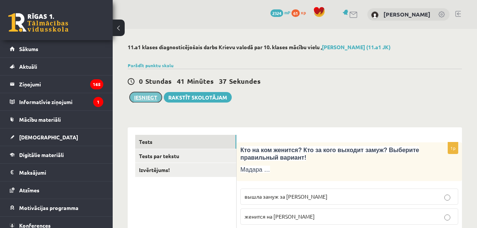
click at [150, 98] on button "Iesniegt" at bounding box center [146, 97] width 32 height 11
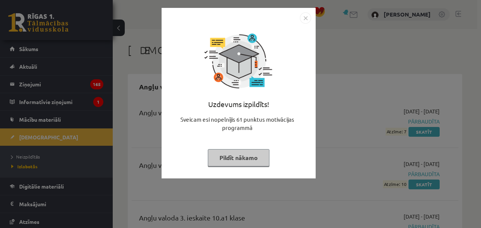
click at [245, 158] on button "Pildīt nākamo" at bounding box center [239, 157] width 62 height 17
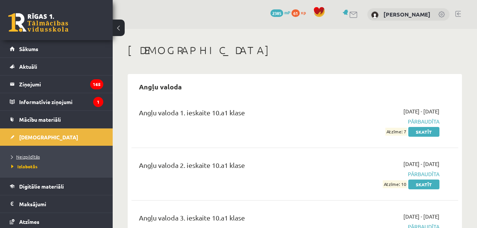
click at [27, 157] on span "Neizpildītās" at bounding box center [25, 157] width 29 height 6
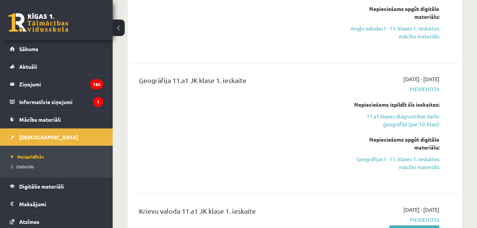
scroll to position [275, 0]
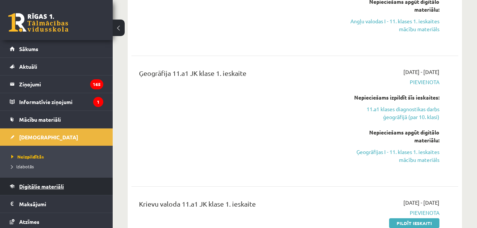
click at [55, 188] on span "Digitālie materiāli" at bounding box center [41, 186] width 45 height 7
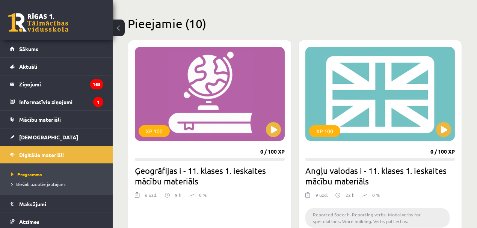
scroll to position [175, 0]
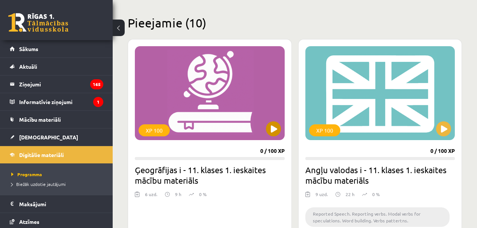
click at [225, 117] on div "XP 100" at bounding box center [210, 93] width 150 height 94
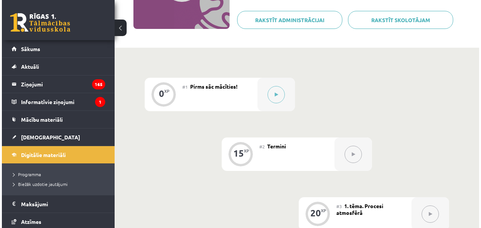
scroll to position [125, 0]
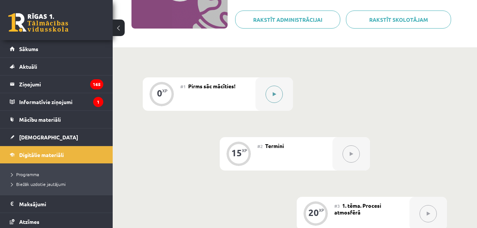
click at [276, 95] on icon at bounding box center [274, 94] width 3 height 5
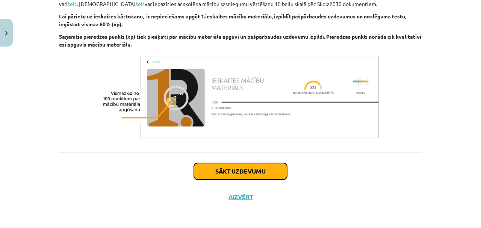
click at [227, 171] on button "Sākt uzdevumu" at bounding box center [240, 171] width 93 height 17
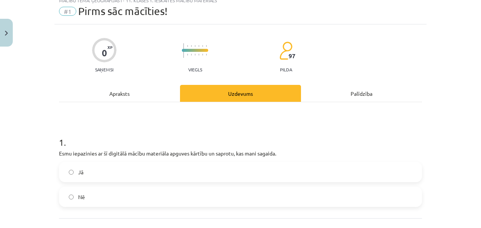
scroll to position [19, 0]
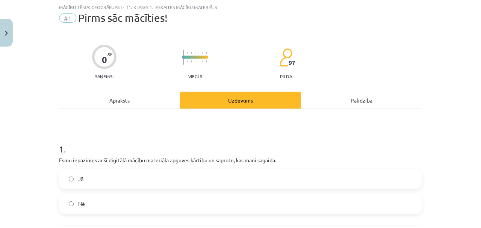
click at [82, 178] on label "Jā" at bounding box center [240, 178] width 361 height 19
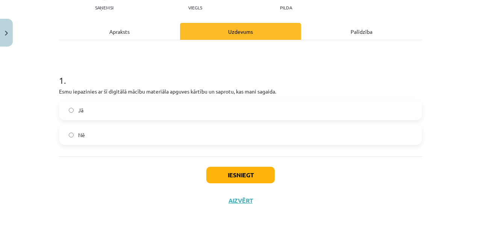
scroll to position [91, 0]
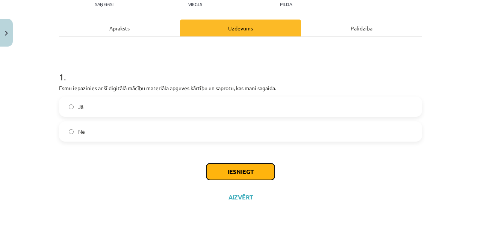
click at [218, 171] on button "Iesniegt" at bounding box center [240, 171] width 68 height 17
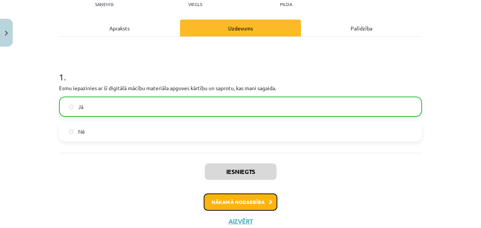
click at [228, 202] on button "Nākamā nodarbība" at bounding box center [241, 202] width 74 height 17
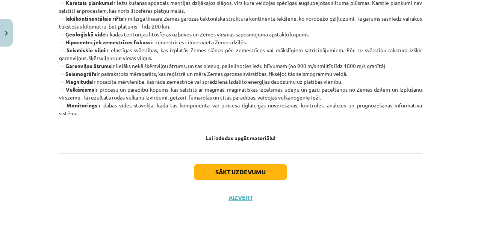
scroll to position [476, 0]
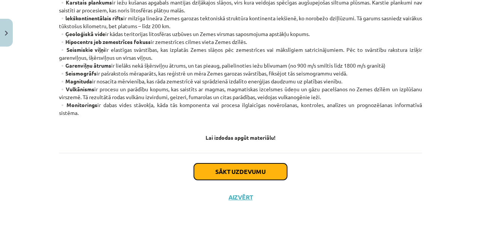
click at [257, 172] on button "Sākt uzdevumu" at bounding box center [240, 171] width 93 height 17
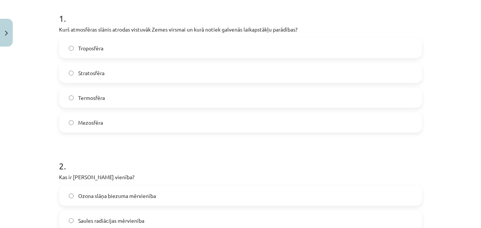
scroll to position [150, 0]
click at [86, 48] on span "Troposfēra" at bounding box center [90, 48] width 25 height 8
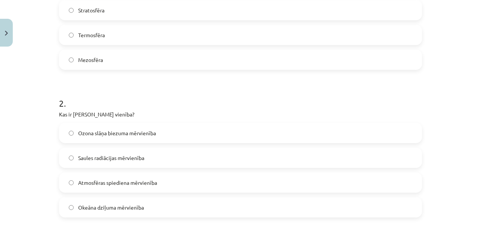
scroll to position [275, 0]
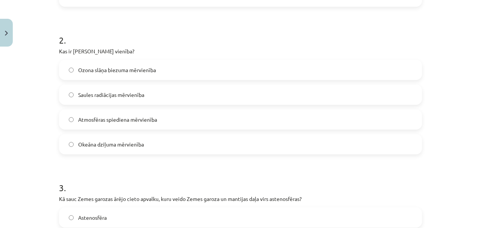
click at [104, 70] on span "Ozona slāņa biezuma mērvienība" at bounding box center [117, 70] width 78 height 8
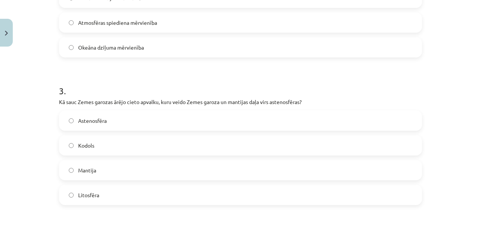
scroll to position [401, 0]
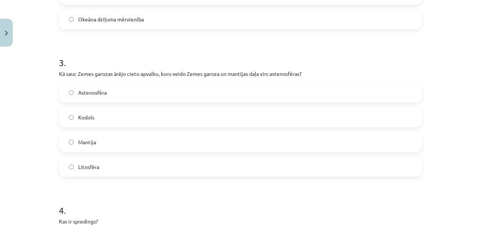
click at [73, 168] on label "Litosfēra" at bounding box center [240, 166] width 361 height 19
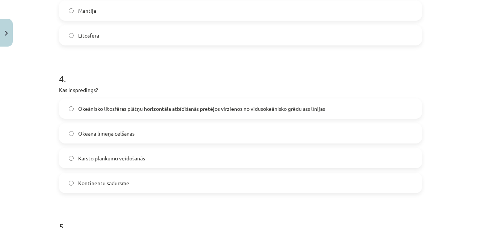
scroll to position [531, 0]
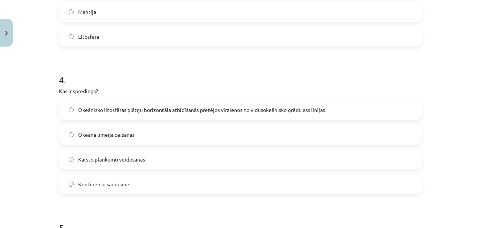
click at [159, 111] on span "Okeānisko litosfēras plātņu horizontāla atbīdīšanās pretējos virzienos no vidus…" at bounding box center [201, 110] width 247 height 8
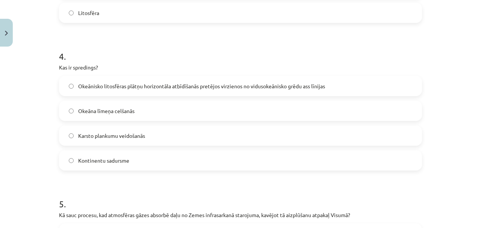
scroll to position [681, 0]
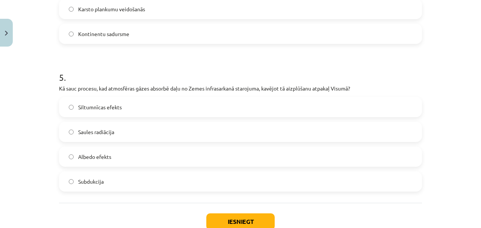
click at [99, 107] on span "Siltumnīcas efekts" at bounding box center [100, 107] width 44 height 8
click at [224, 219] on button "Iesniegt" at bounding box center [240, 221] width 68 height 17
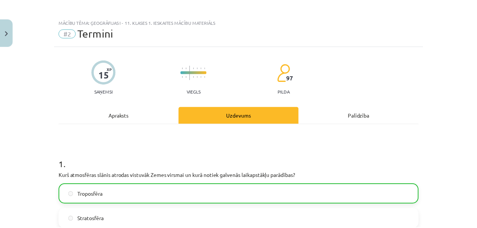
scroll to position [0, 0]
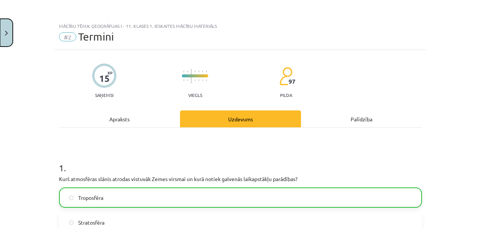
click at [7, 26] on button "Close" at bounding box center [6, 33] width 13 height 28
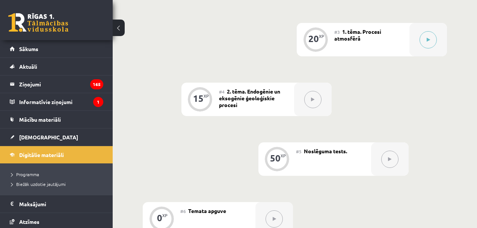
scroll to position [301, 0]
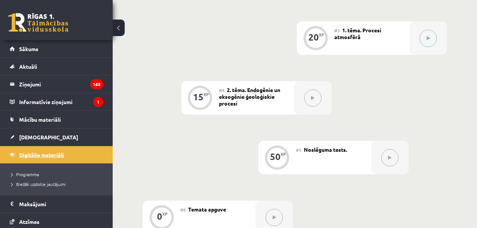
click at [39, 152] on span "Digitālie materiāli" at bounding box center [41, 154] width 45 height 7
